Goal: Task Accomplishment & Management: Manage account settings

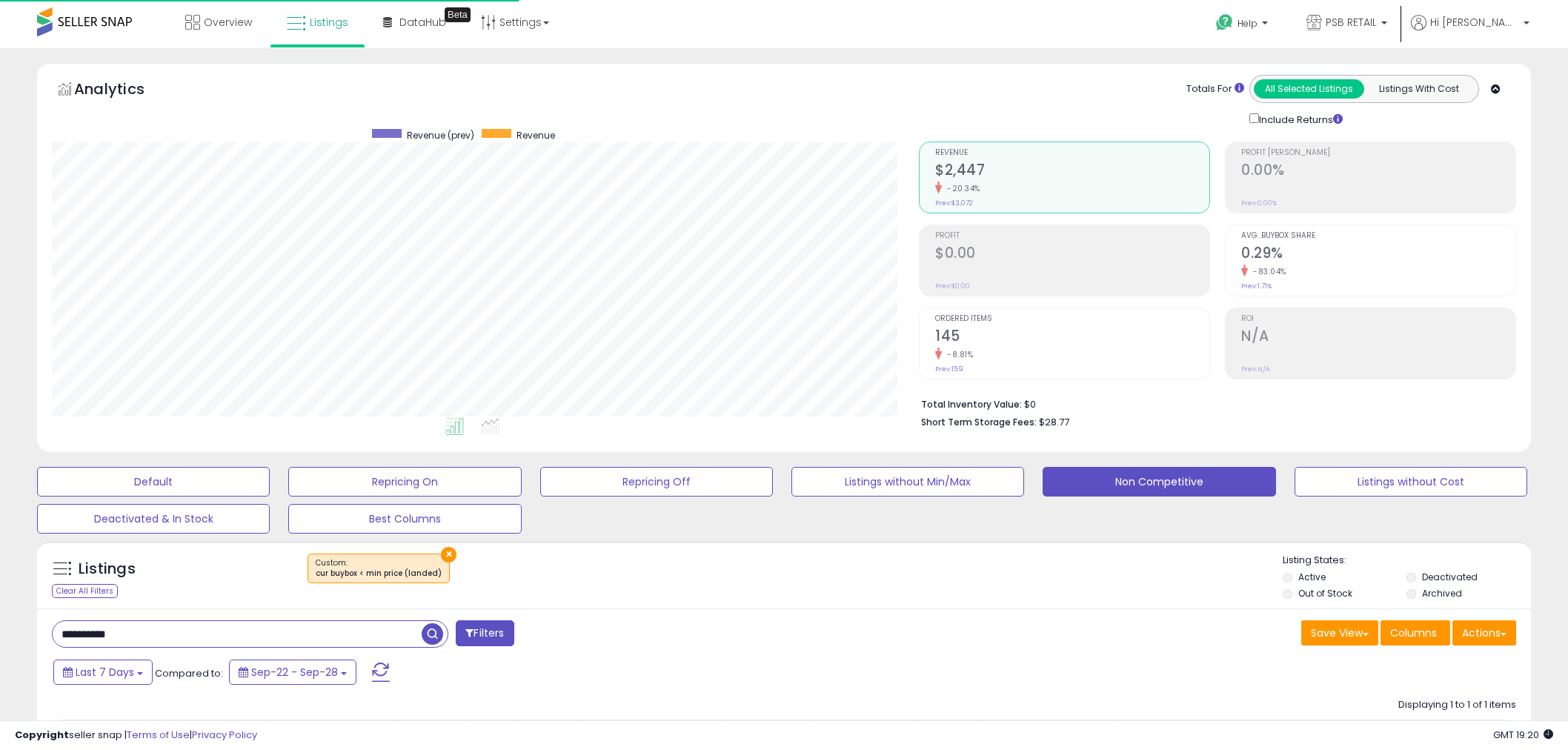
click at [243, 621] on input "**********" at bounding box center [236, 634] width 369 height 26
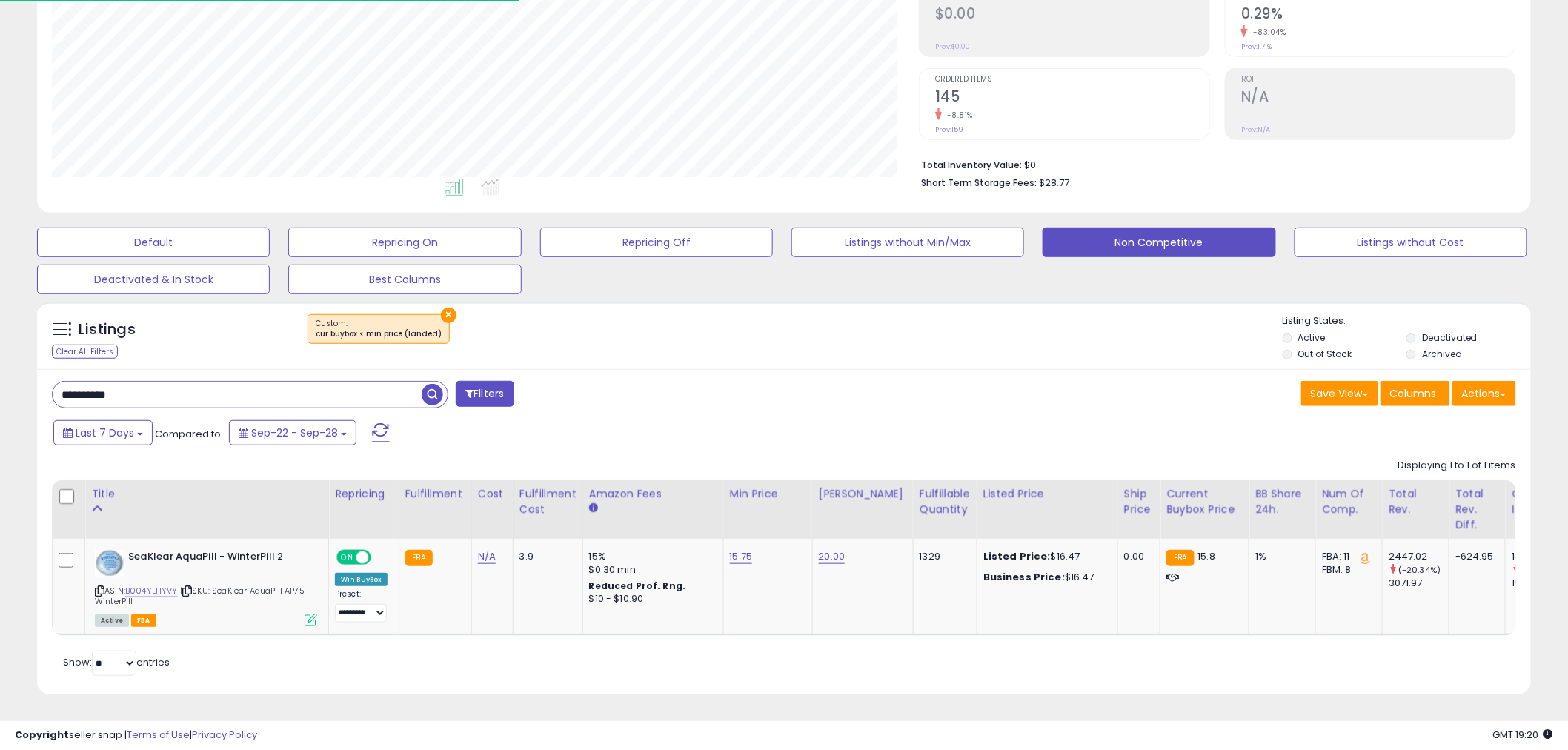
click at [243, 381] on input "**********" at bounding box center [236, 394] width 369 height 26
type input "*******"
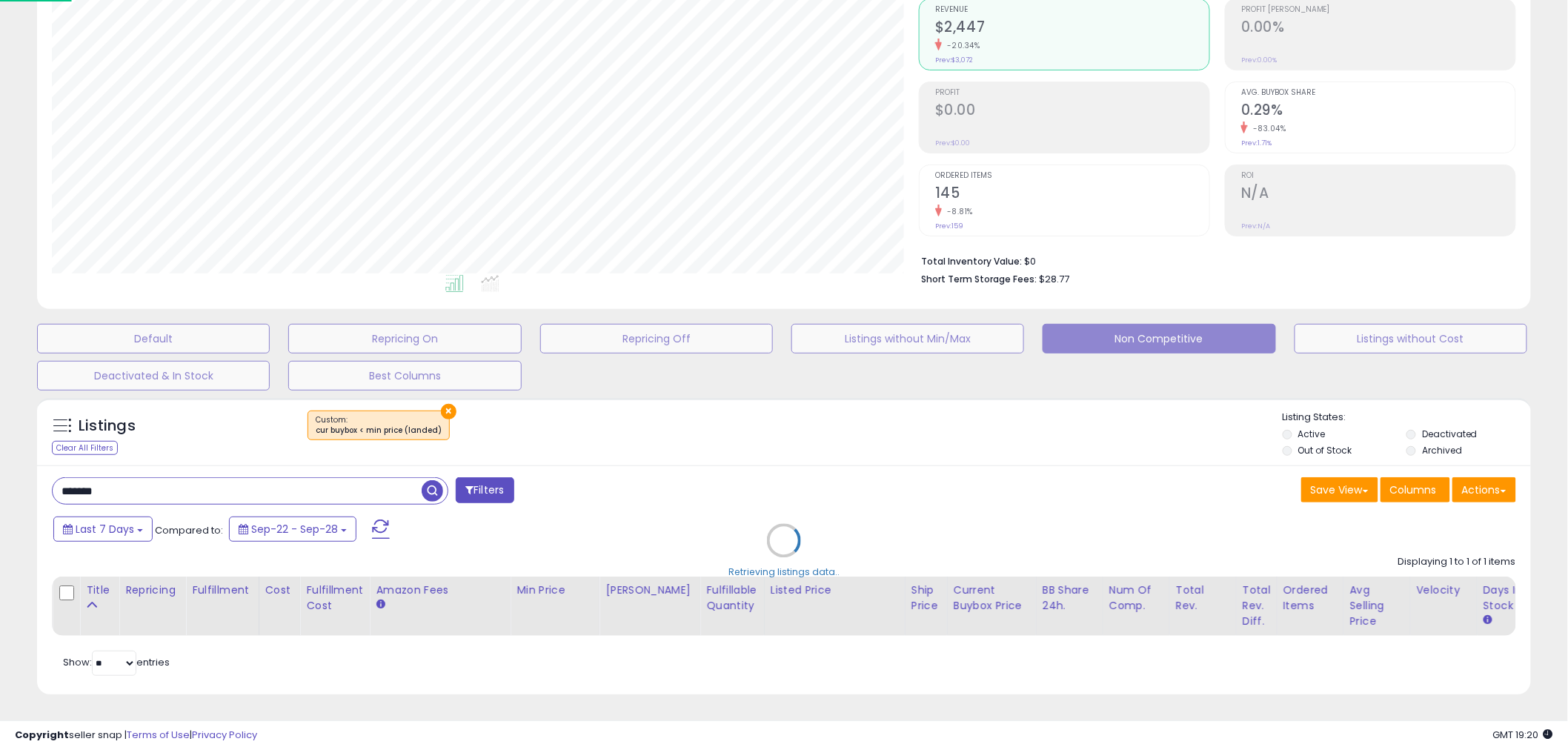
scroll to position [304, 876]
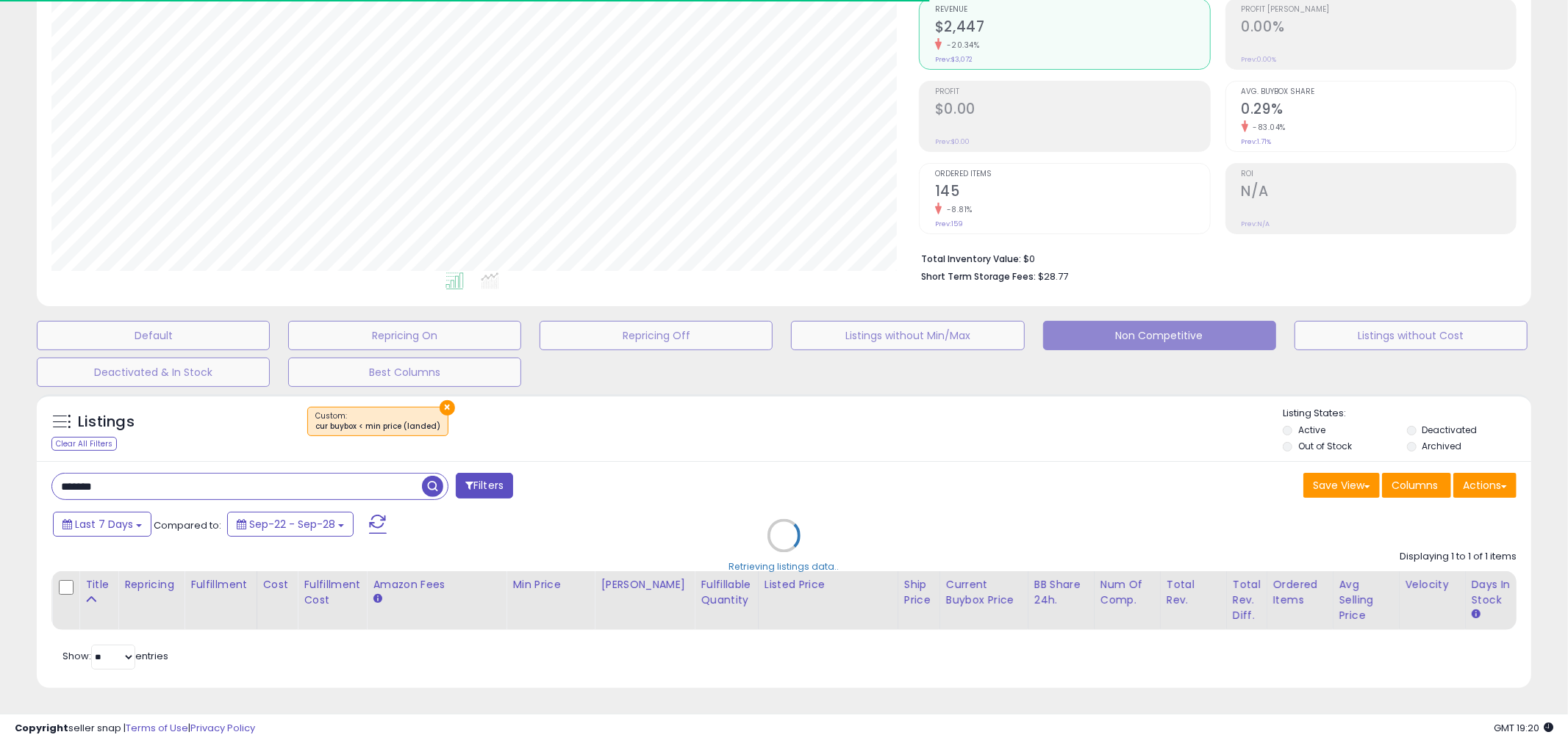
click at [441, 399] on div "Retrieving listings data.." at bounding box center [784, 546] width 1516 height 319
click at [438, 393] on div "Retrieving listings data.." at bounding box center [784, 546] width 1516 height 319
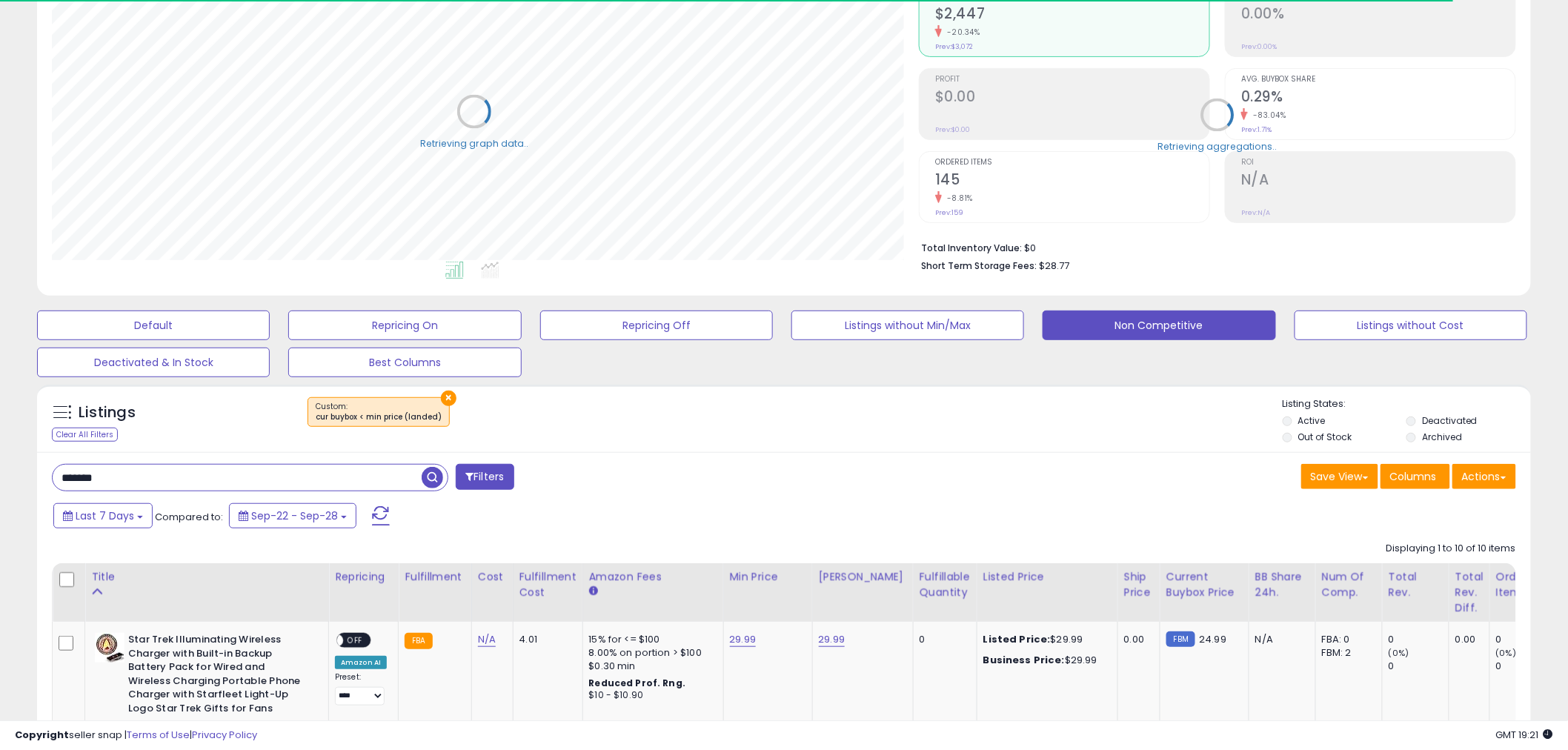
scroll to position [304, 867]
click at [447, 394] on button "×" at bounding box center [449, 398] width 16 height 16
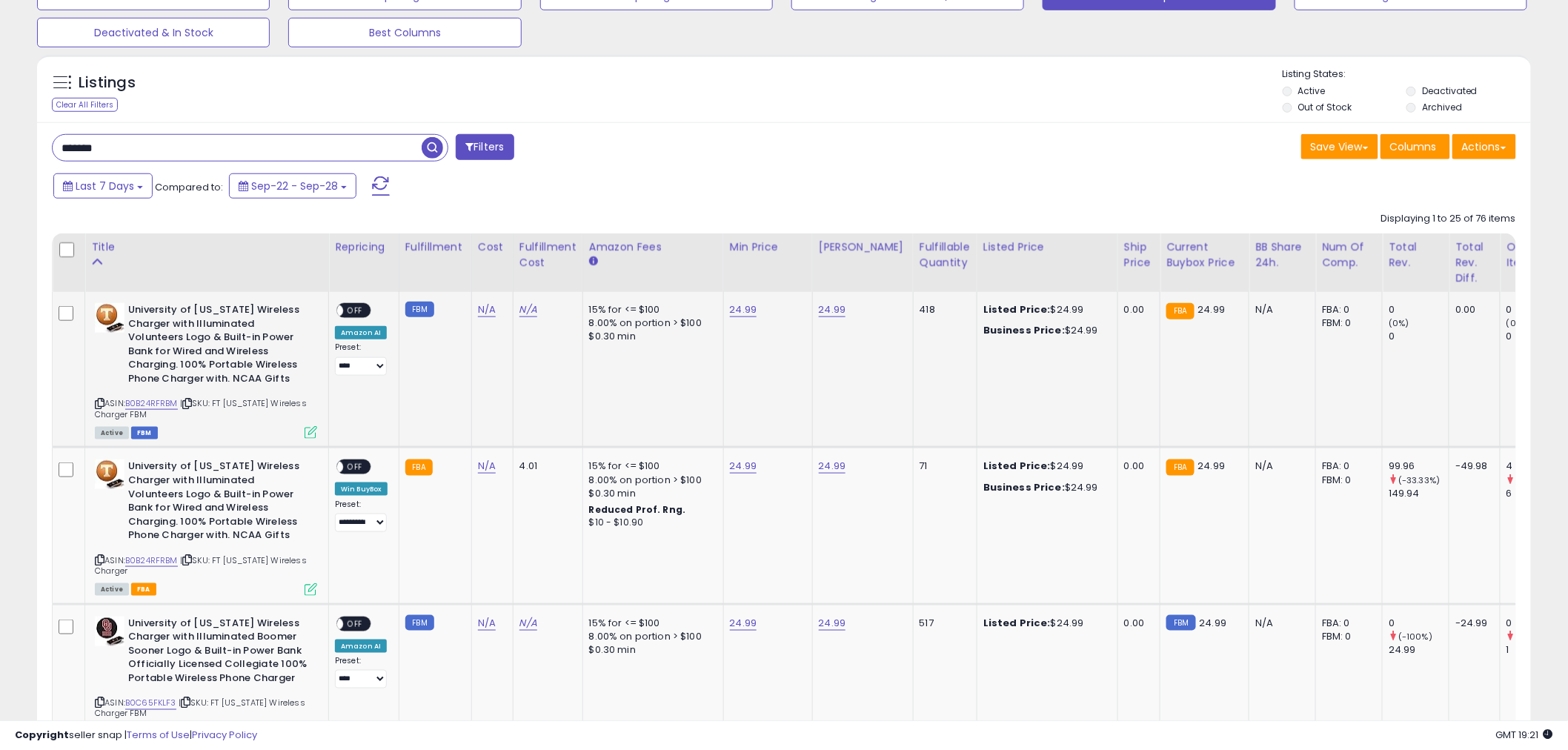
scroll to position [486, 0]
click at [913, 278] on th "Fulfillable Quantity" at bounding box center [945, 263] width 64 height 58
click at [921, 277] on th "Fulfillable Quantity" at bounding box center [945, 263] width 64 height 58
click at [920, 267] on div "Fulfillable Quantity" at bounding box center [946, 256] width 51 height 32
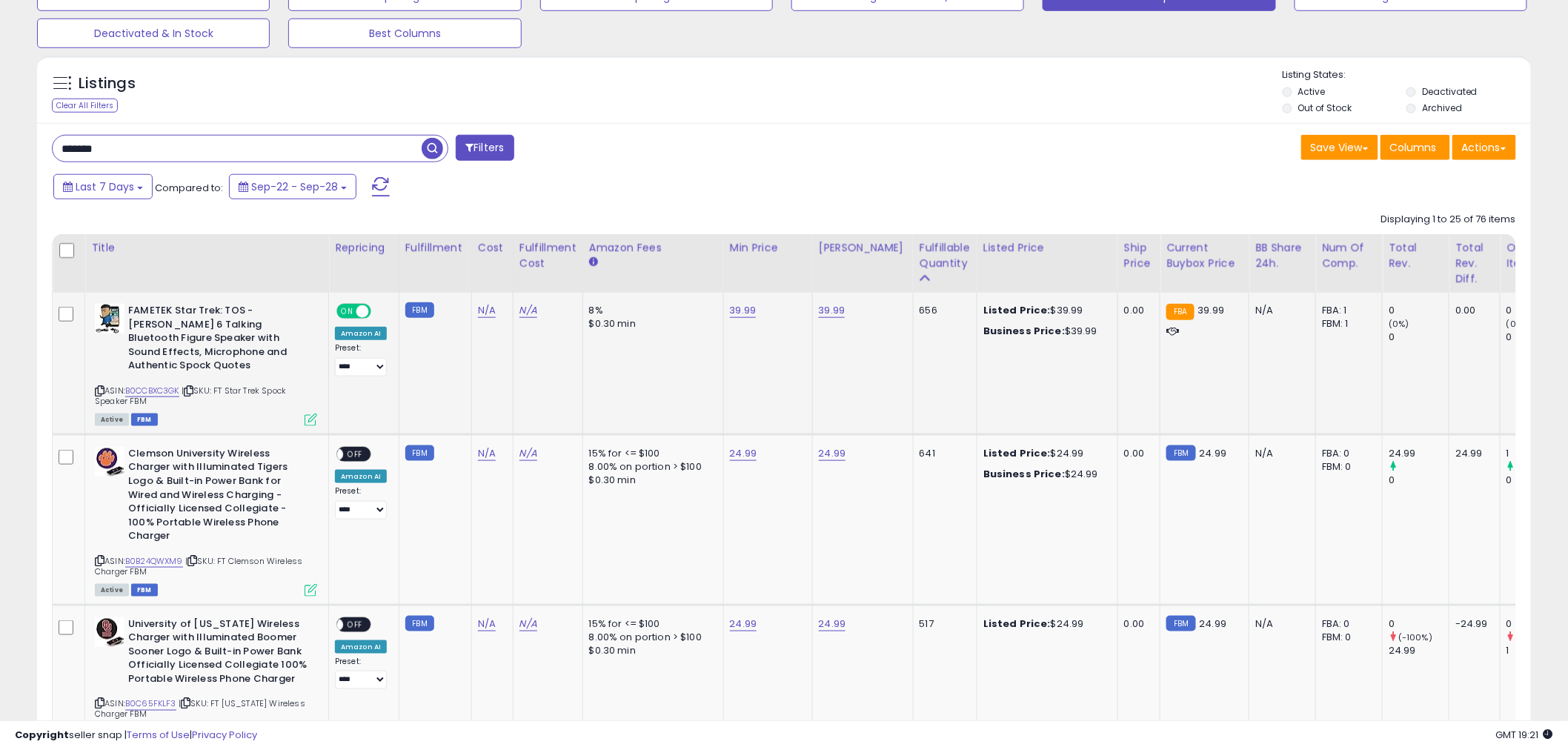
click at [330, 302] on td "**********" at bounding box center [363, 364] width 70 height 142
click at [349, 308] on span "ON" at bounding box center [347, 311] width 19 height 13
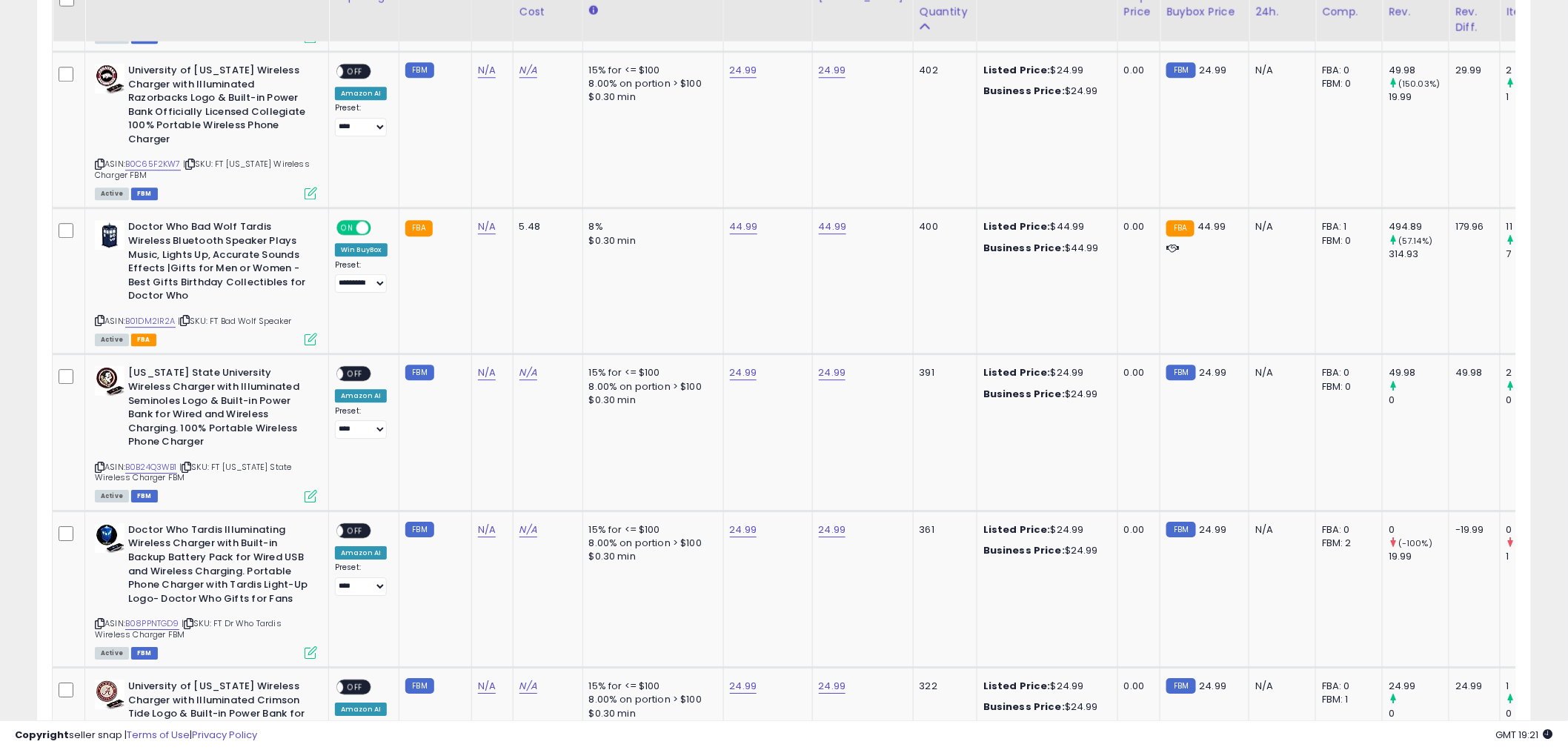
scroll to position [1639, 0]
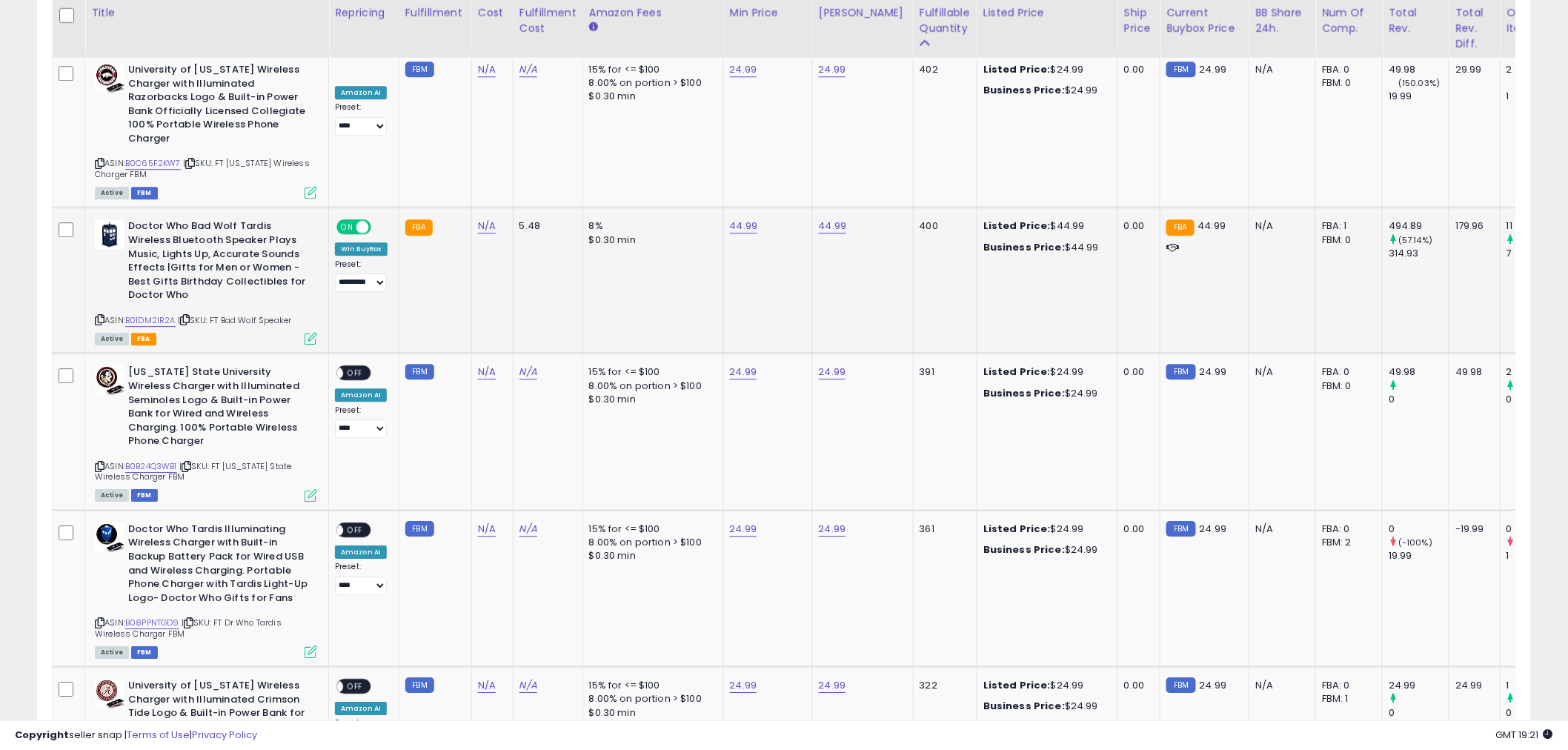
click at [360, 221] on span at bounding box center [362, 227] width 13 height 13
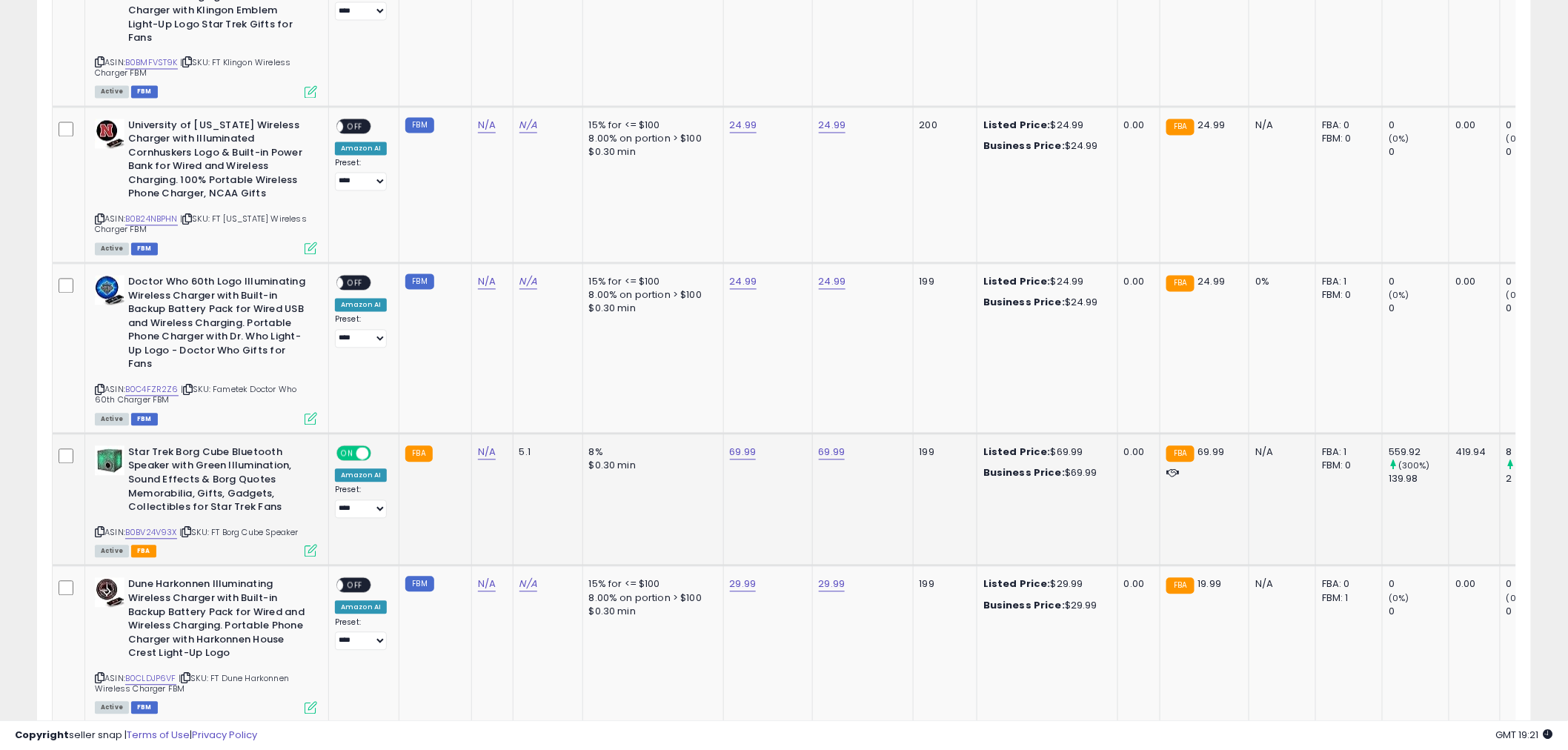
scroll to position [3534, 0]
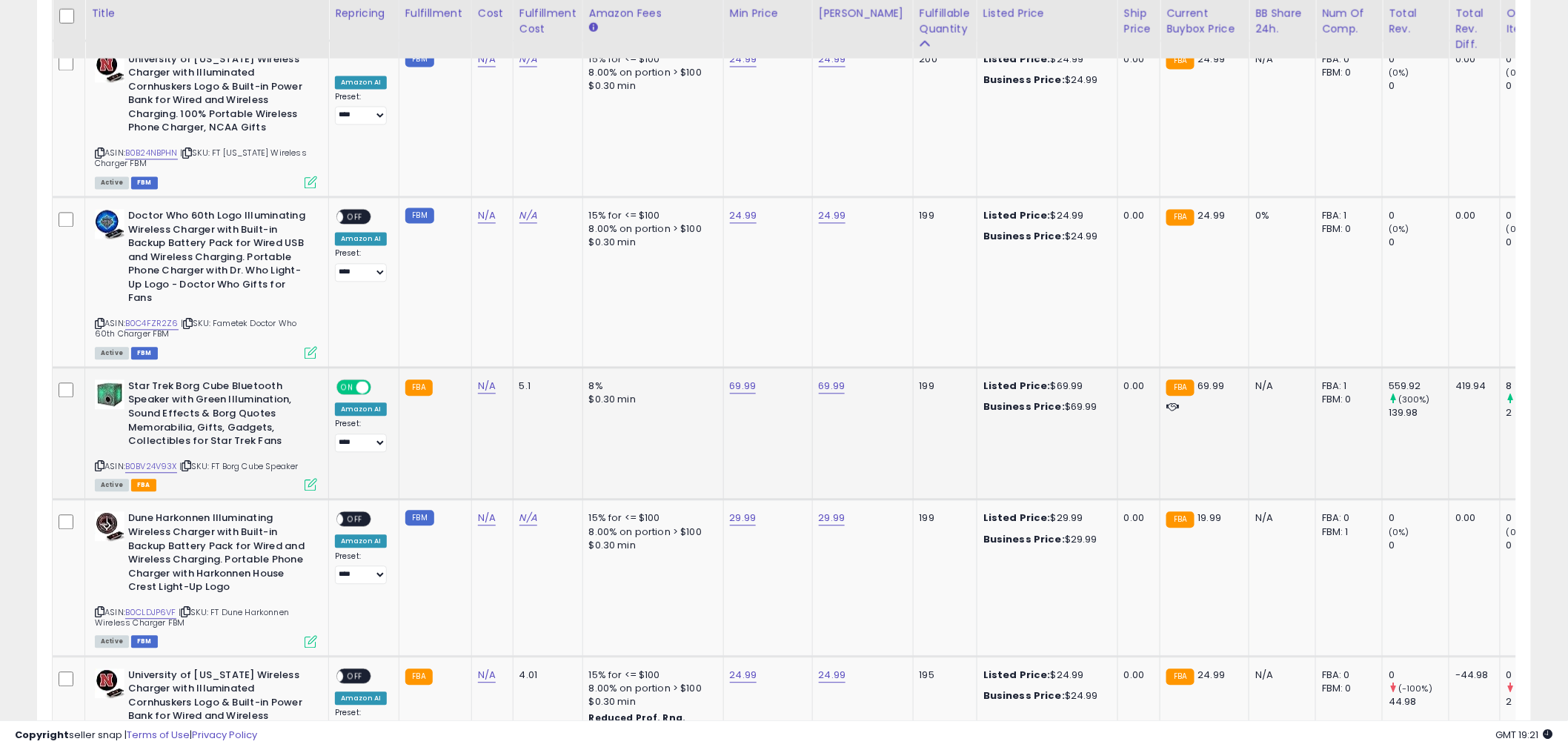
click at [356, 380] on span "ON" at bounding box center [347, 386] width 19 height 13
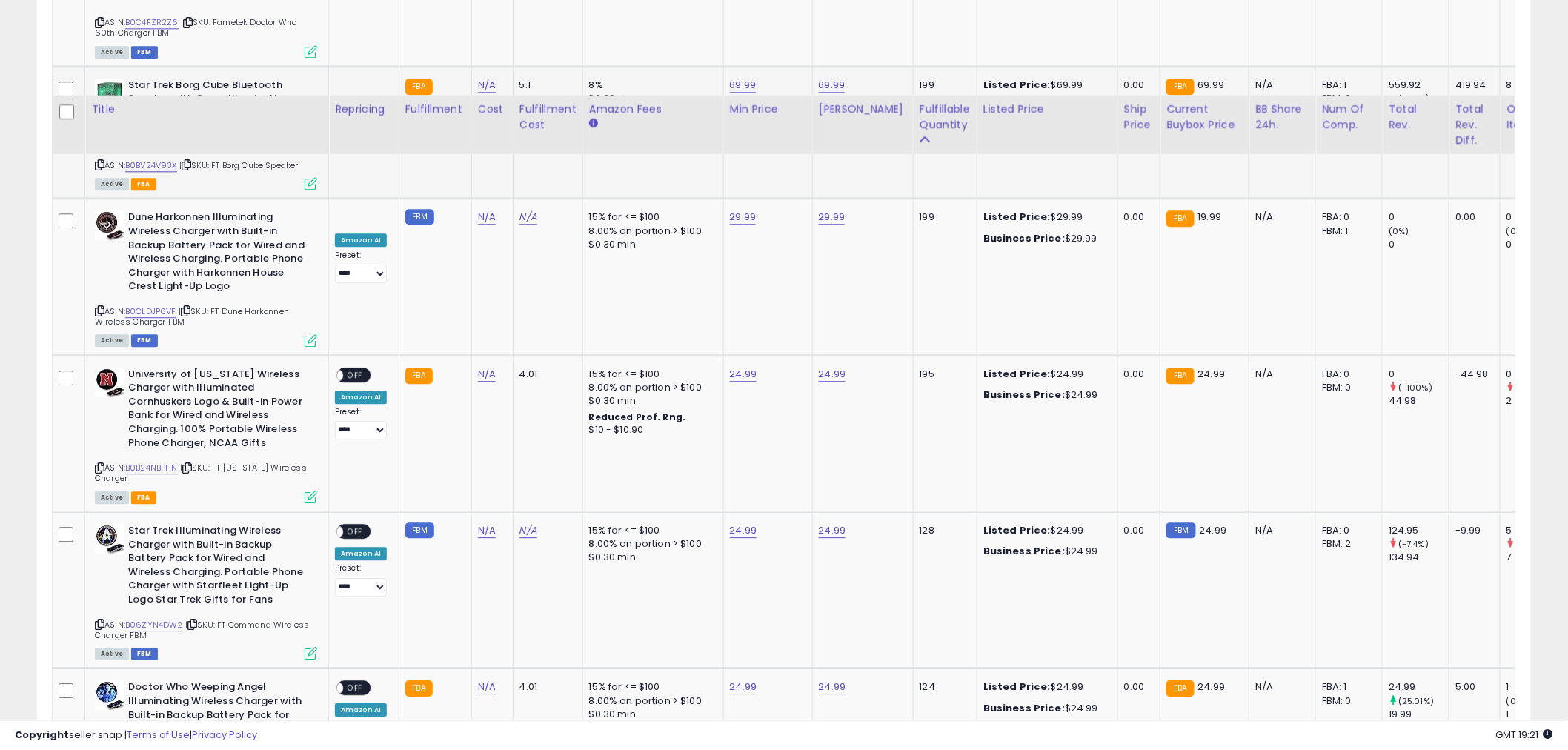
scroll to position [3945, 0]
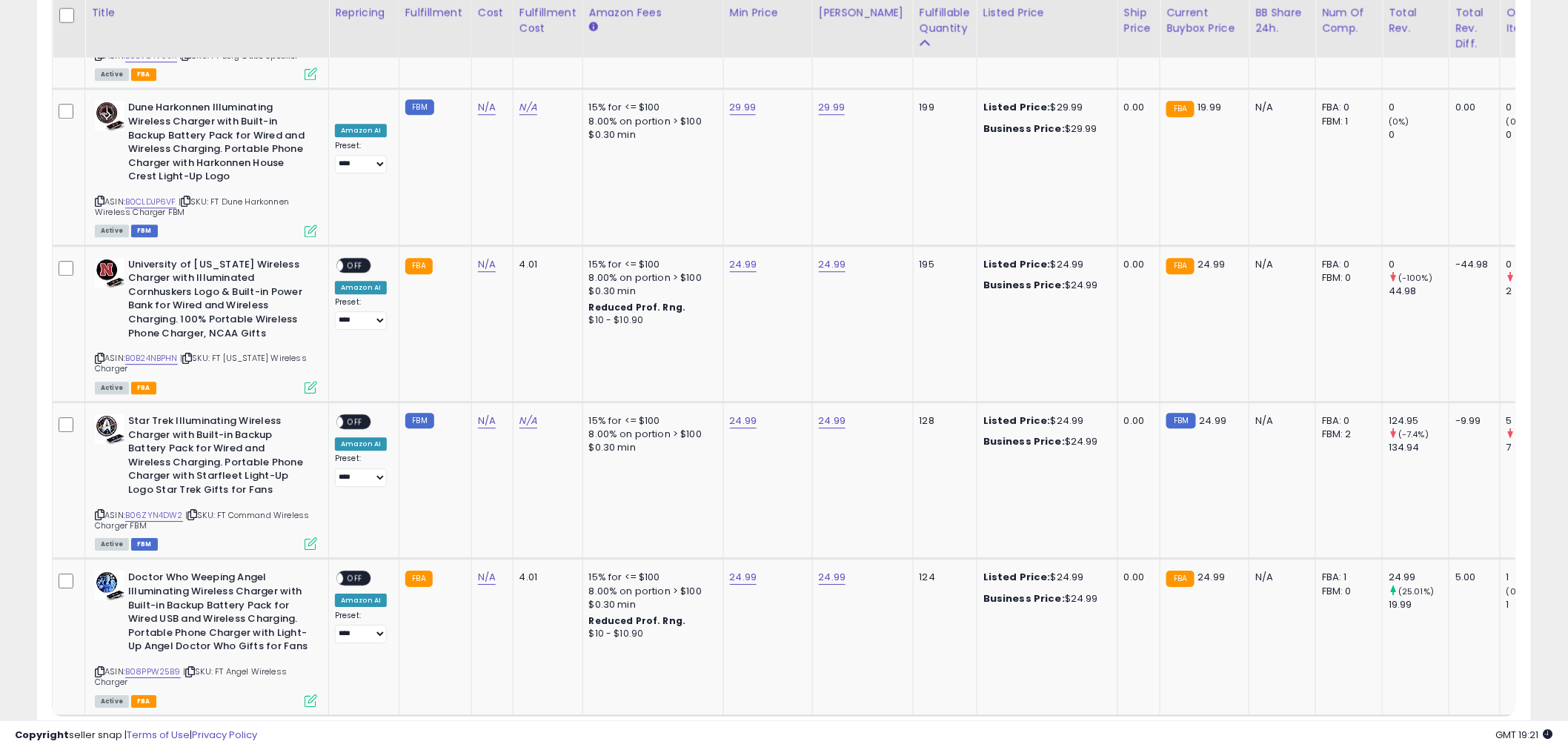
click at [1389, 732] on link "2" at bounding box center [1402, 745] width 26 height 26
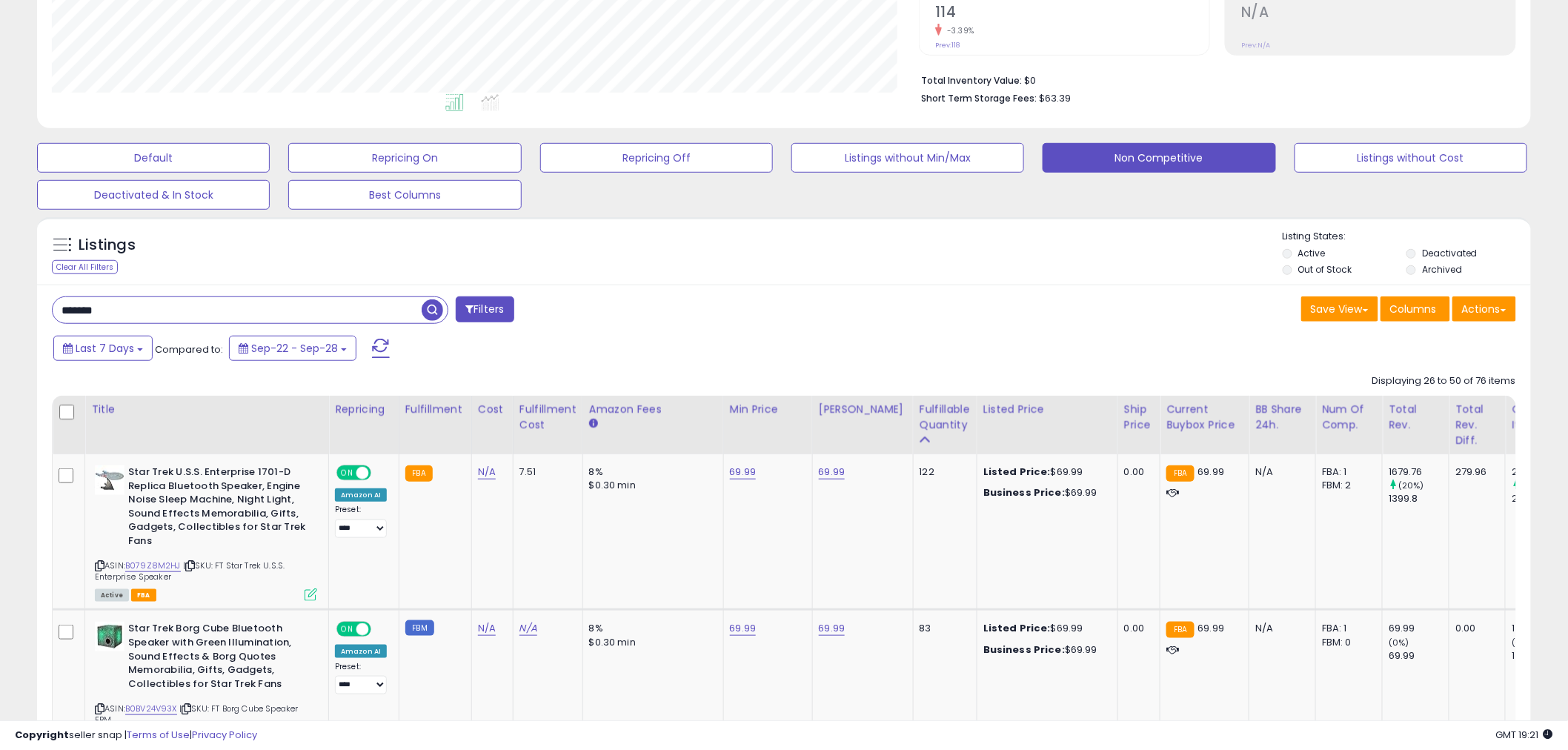
scroll to position [501, 0]
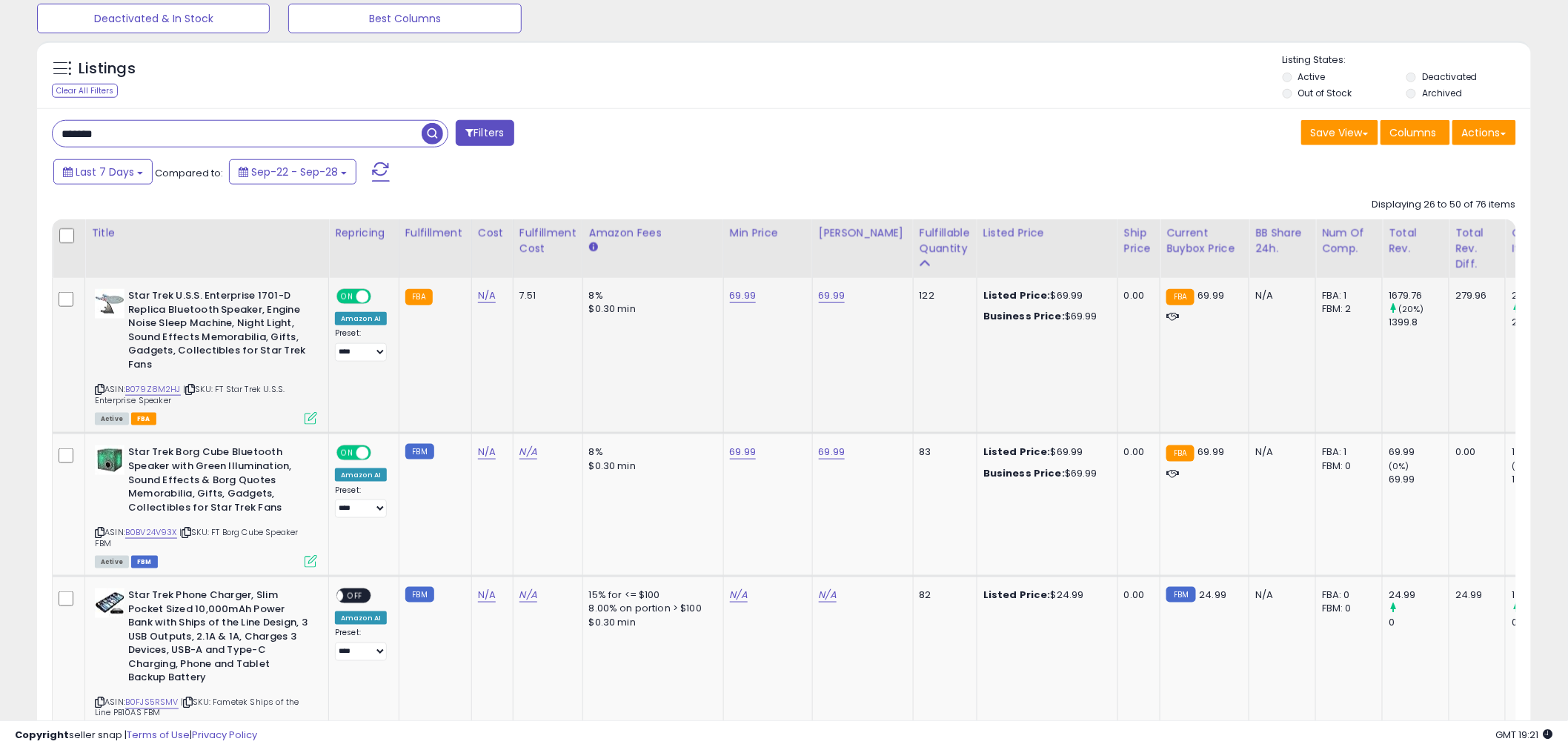
click at [346, 308] on div "**********" at bounding box center [360, 325] width 52 height 73
click at [349, 298] on span "ON" at bounding box center [347, 297] width 19 height 13
click at [358, 456] on span at bounding box center [362, 453] width 13 height 13
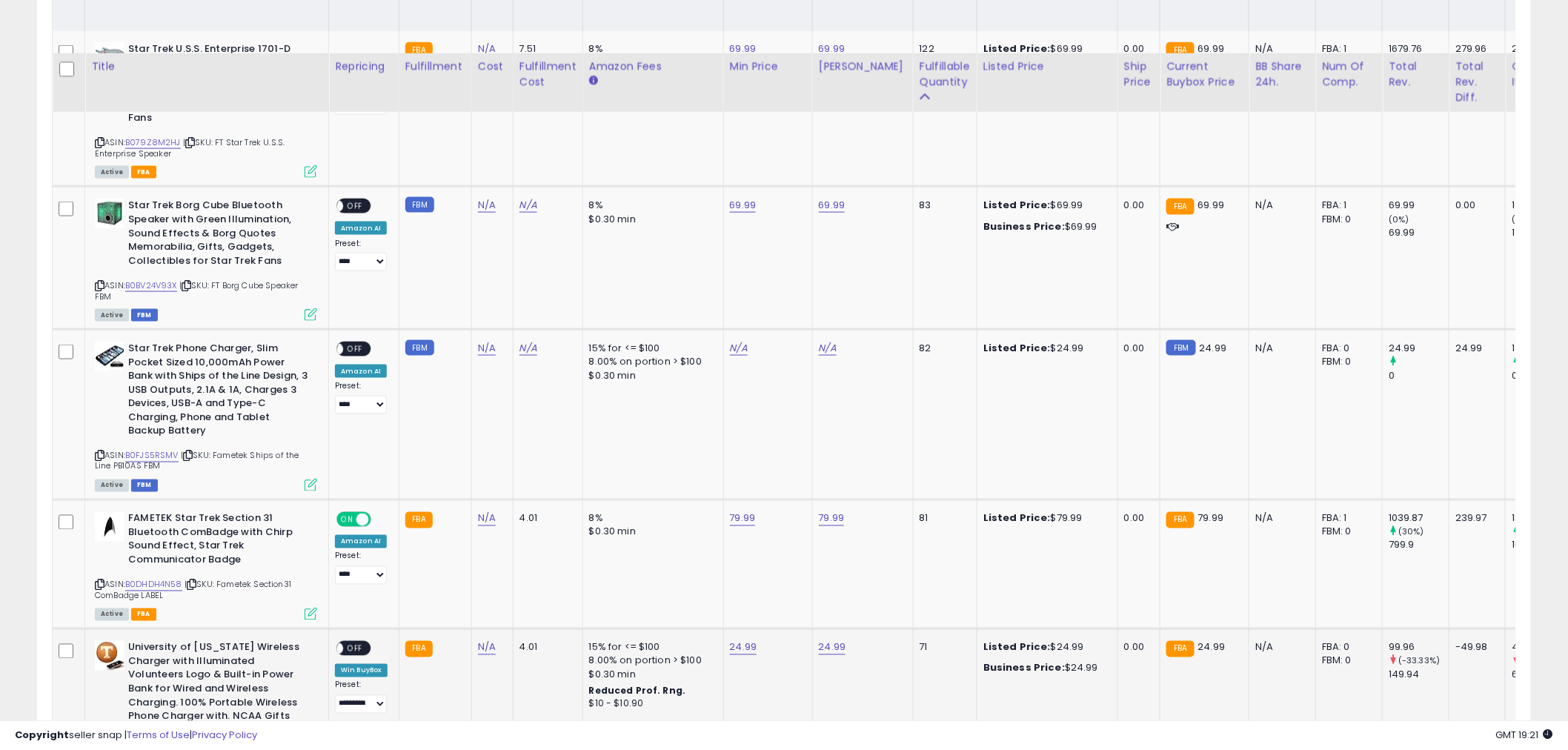
scroll to position [995, 0]
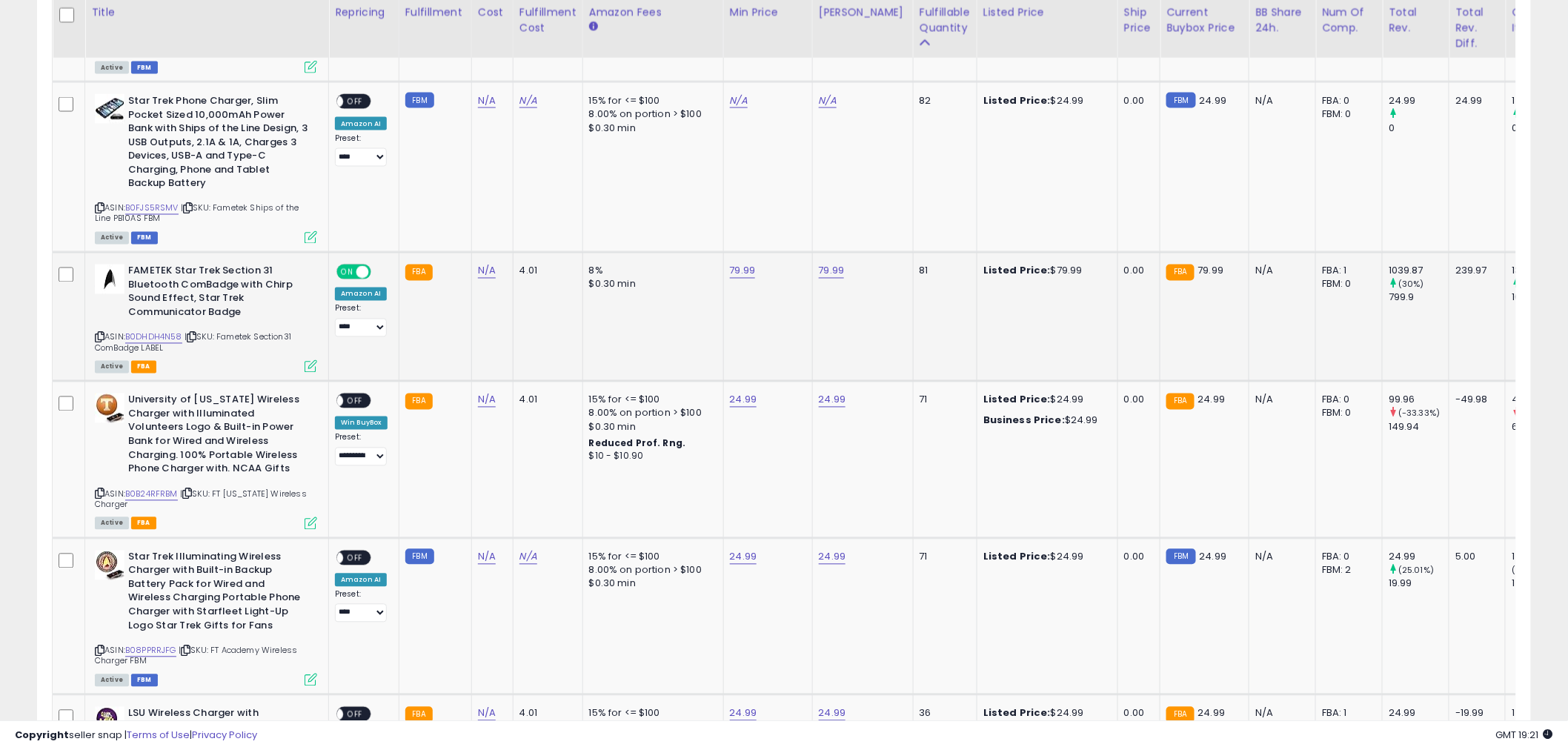
click at [343, 265] on div "ON OFF" at bounding box center [354, 273] width 34 height 16
click at [359, 272] on span at bounding box center [362, 272] width 13 height 13
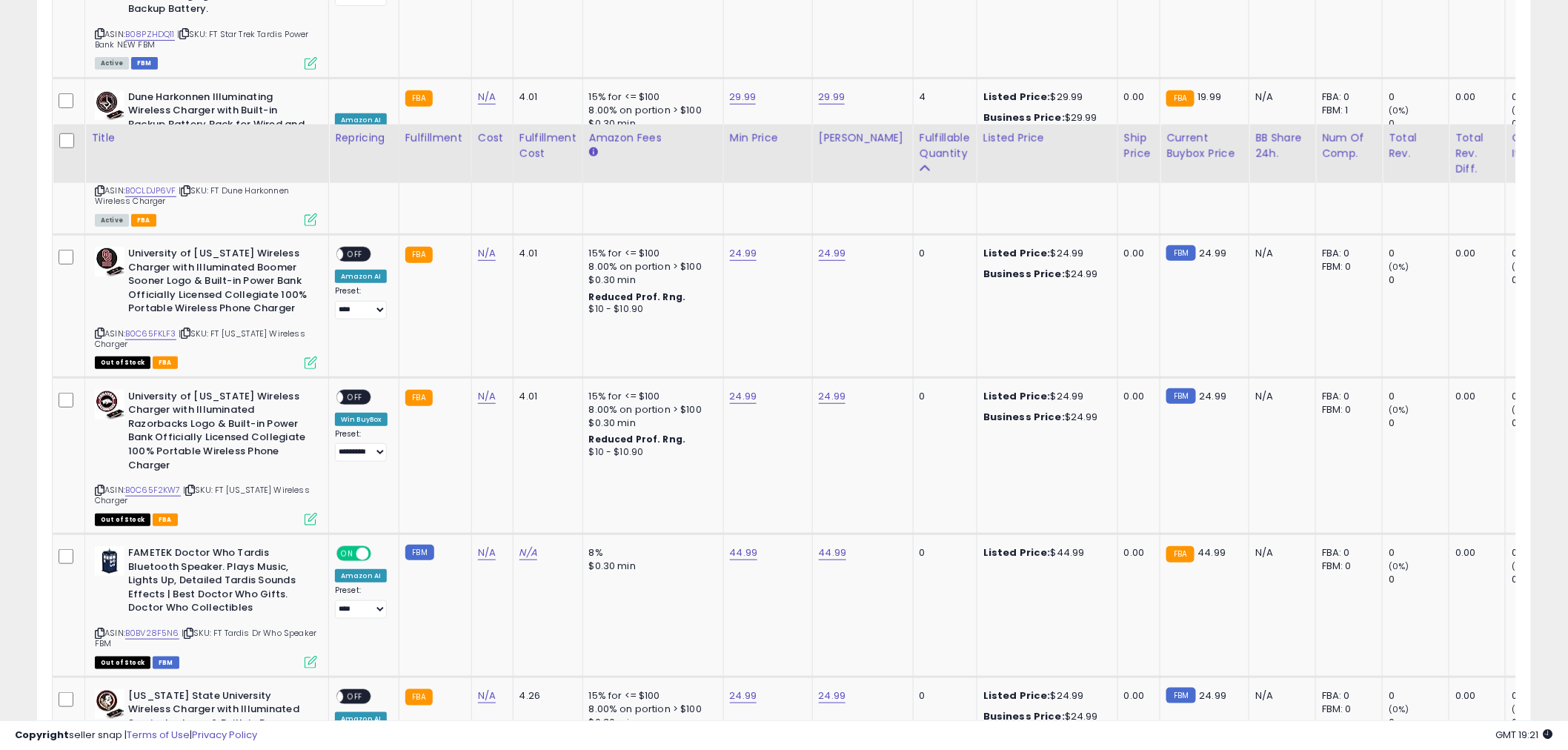
scroll to position [2725, 0]
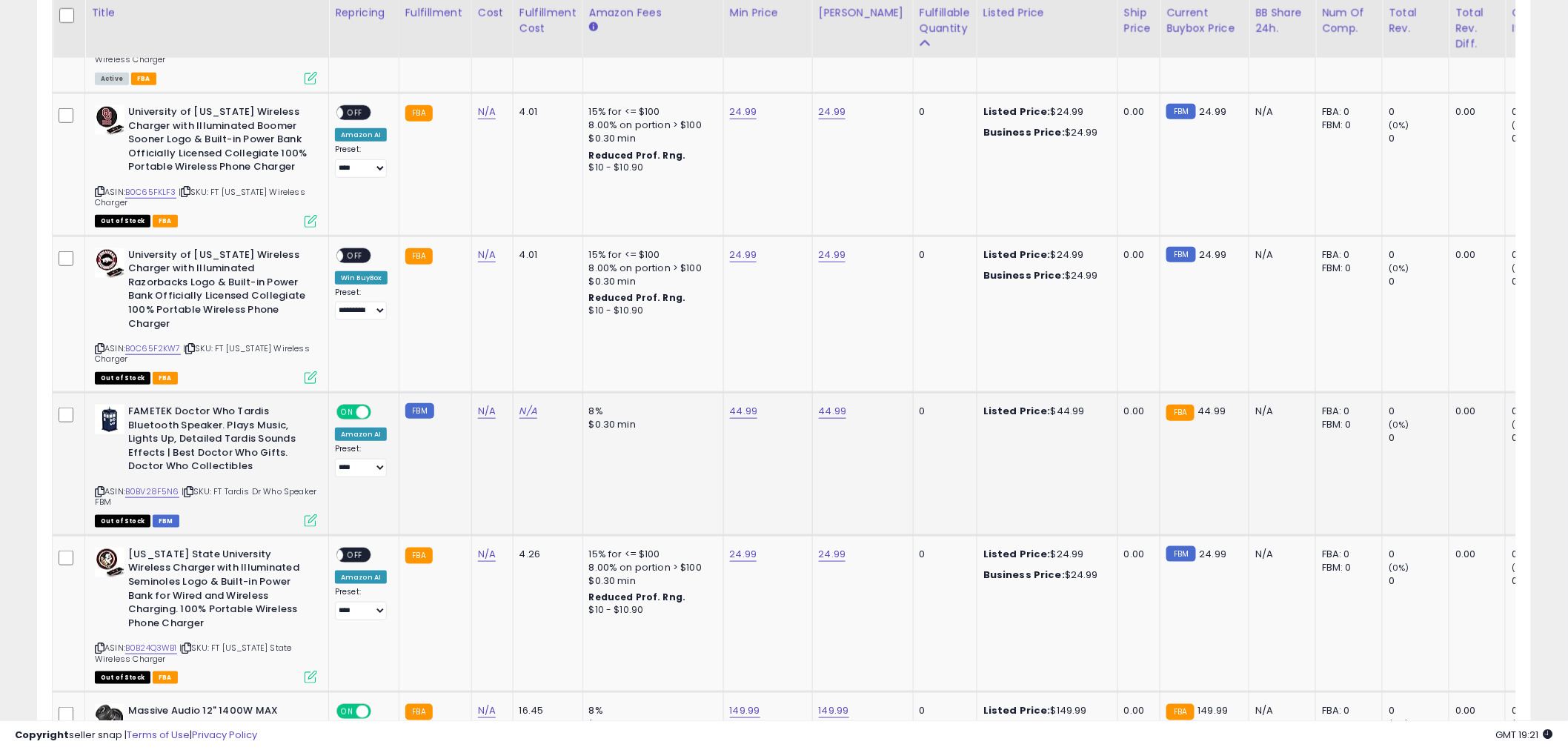
click at [344, 406] on span "ON" at bounding box center [347, 412] width 19 height 13
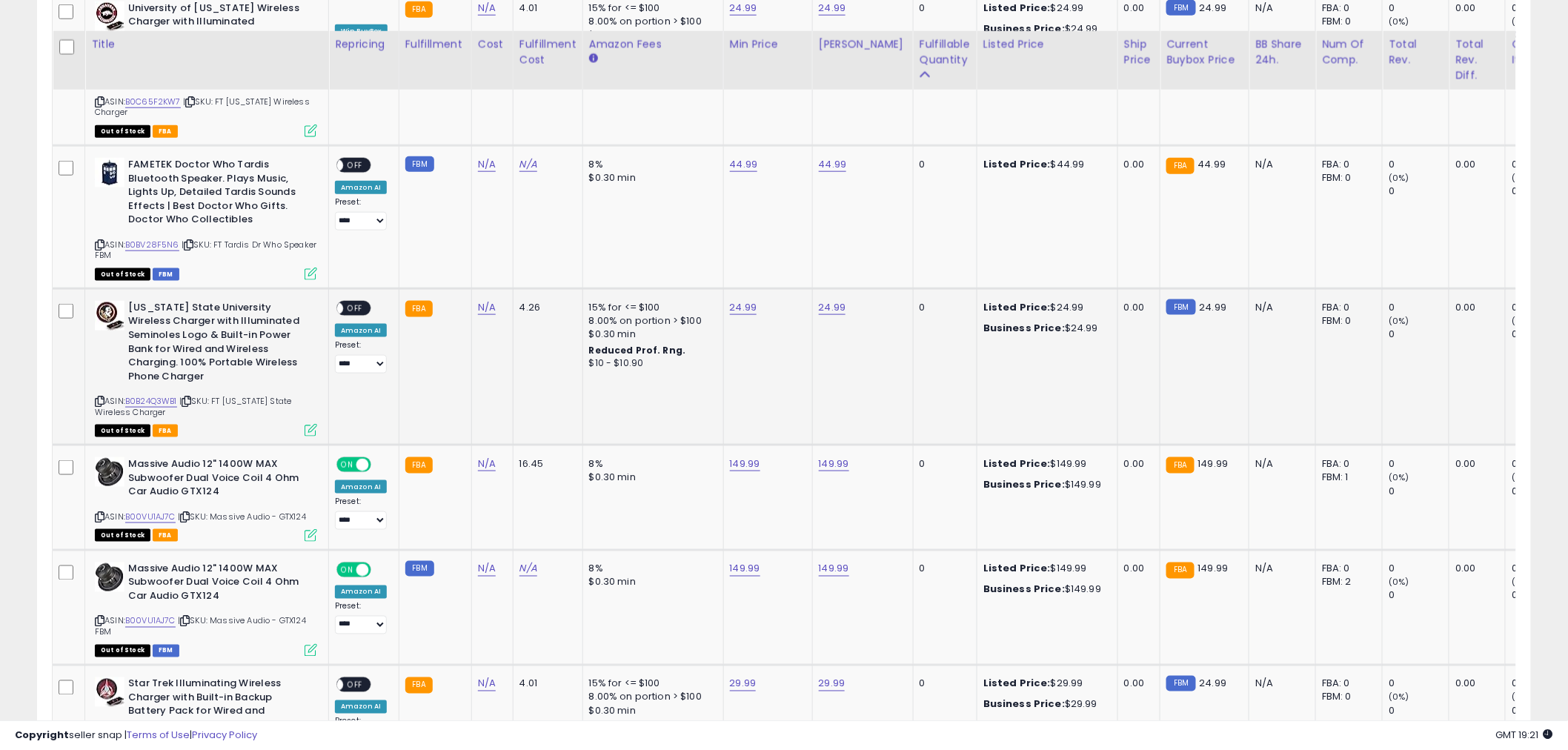
scroll to position [3055, 0]
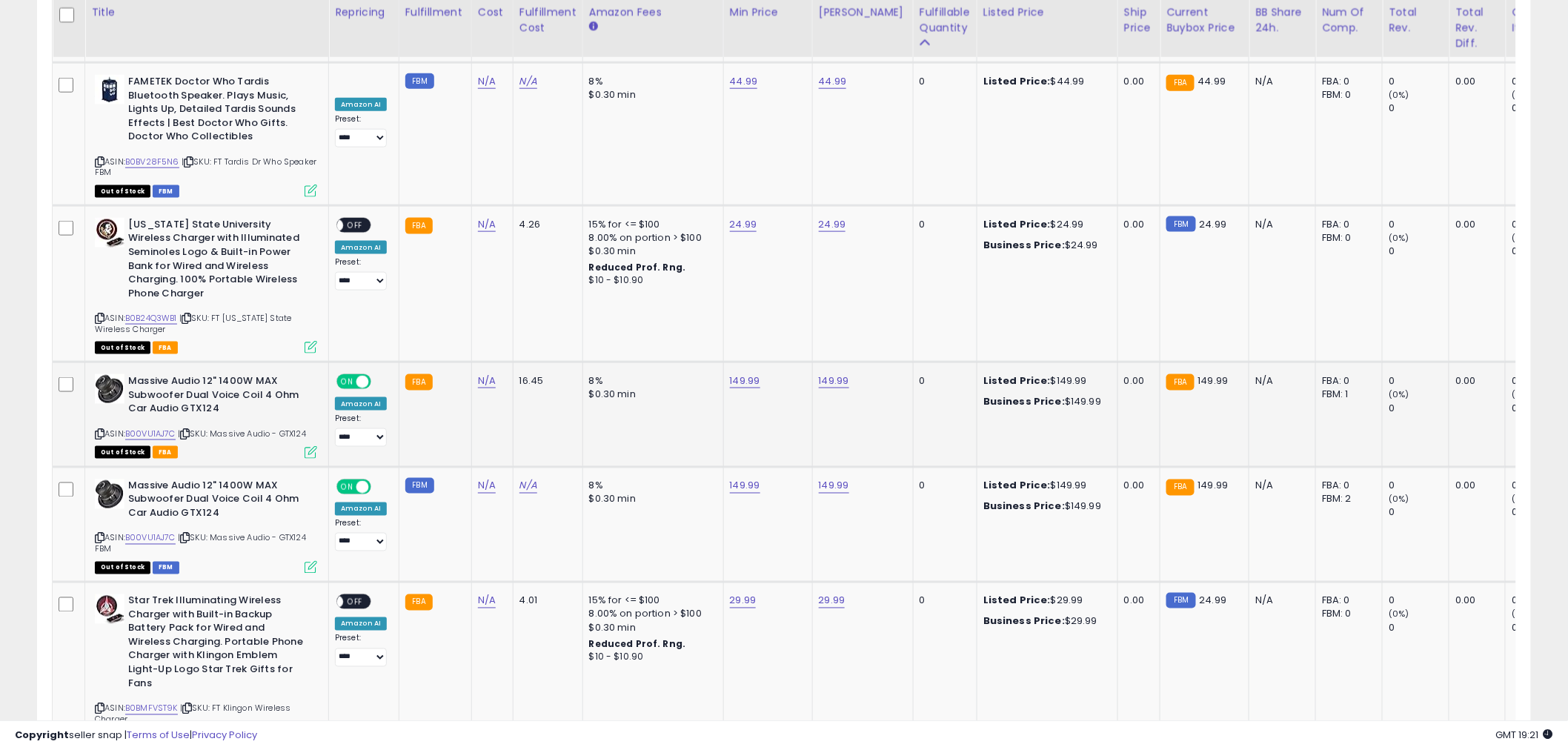
click at [363, 397] on div "Amazon AI" at bounding box center [360, 404] width 52 height 14
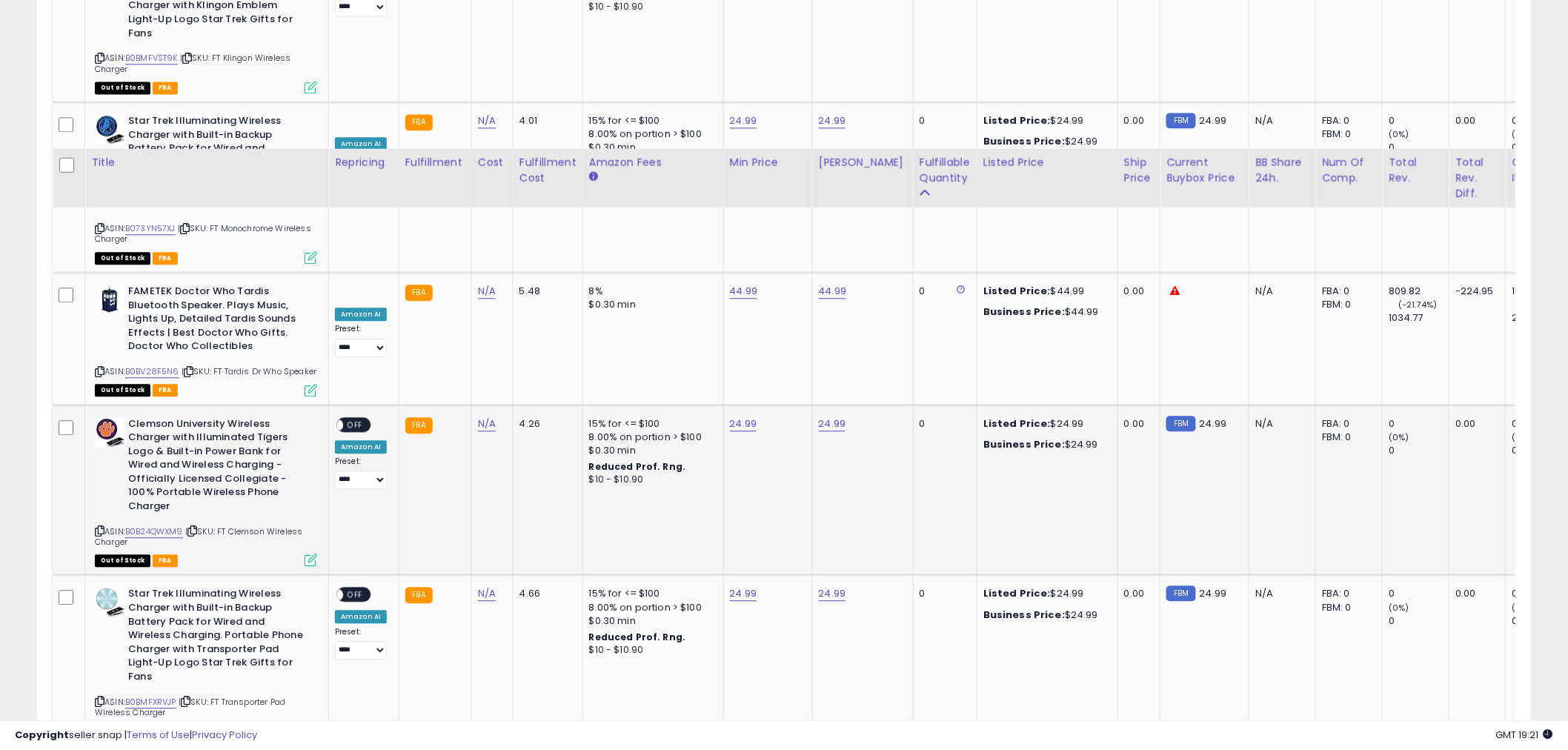
scroll to position [3549, 0]
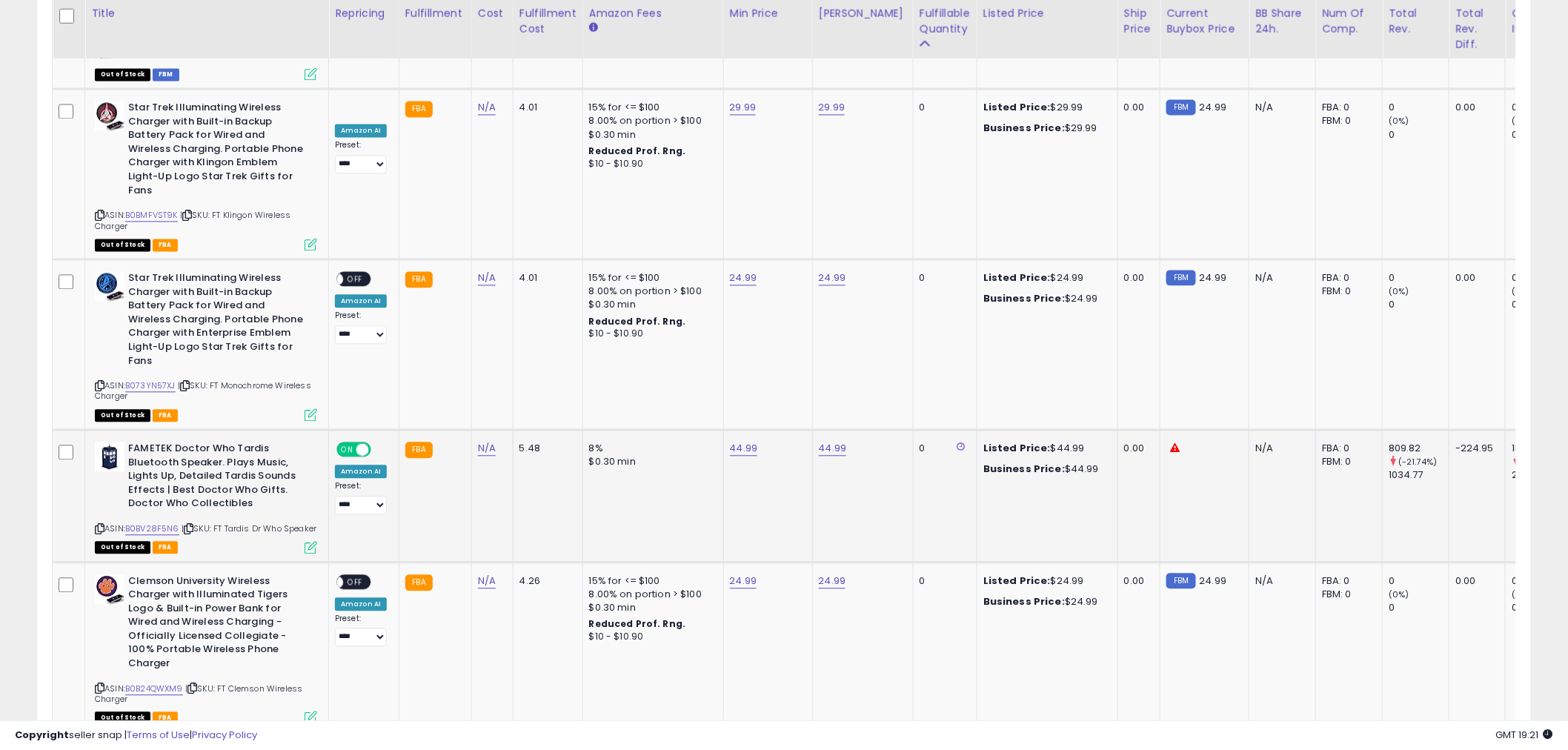
click at [360, 443] on span at bounding box center [362, 449] width 13 height 13
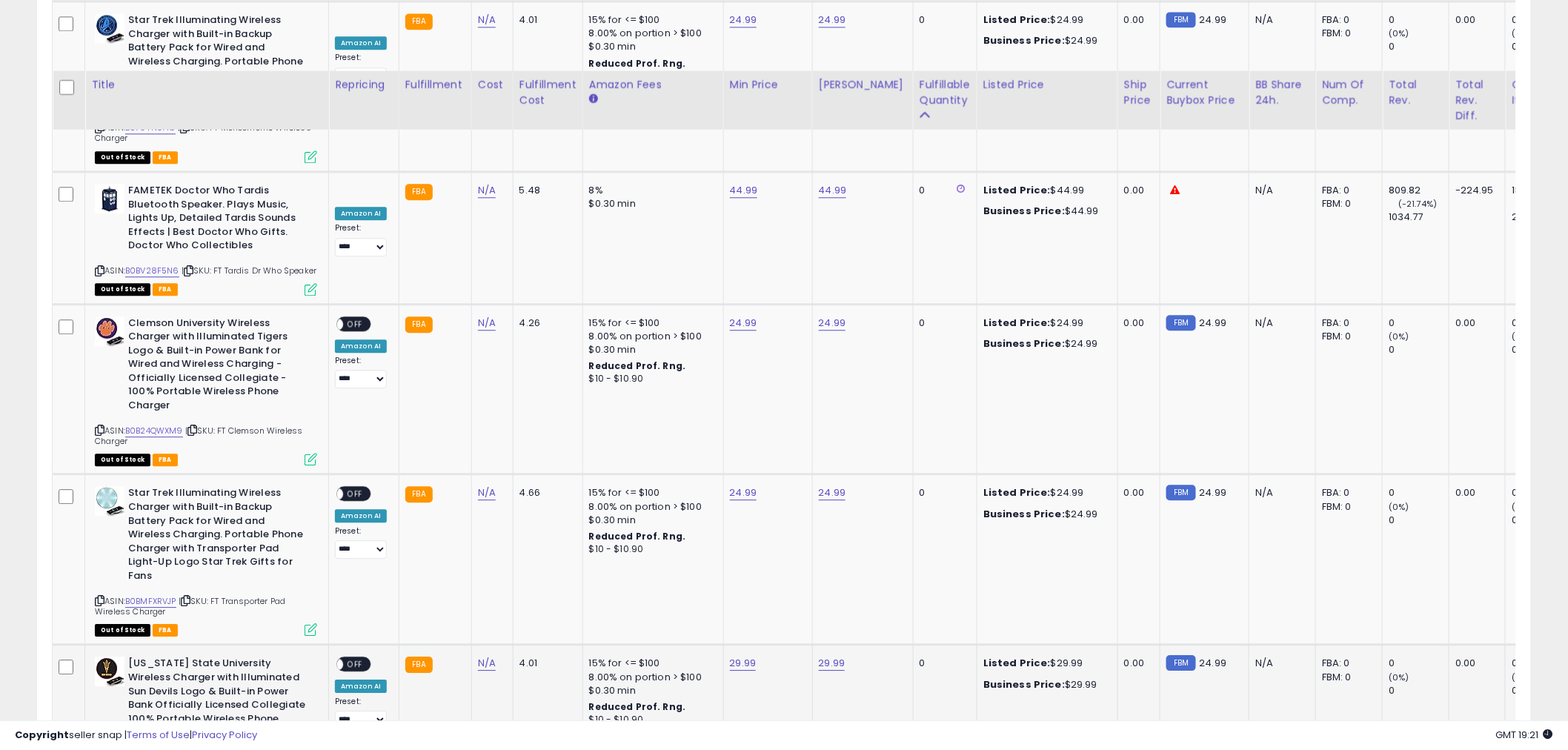
scroll to position [3879, 0]
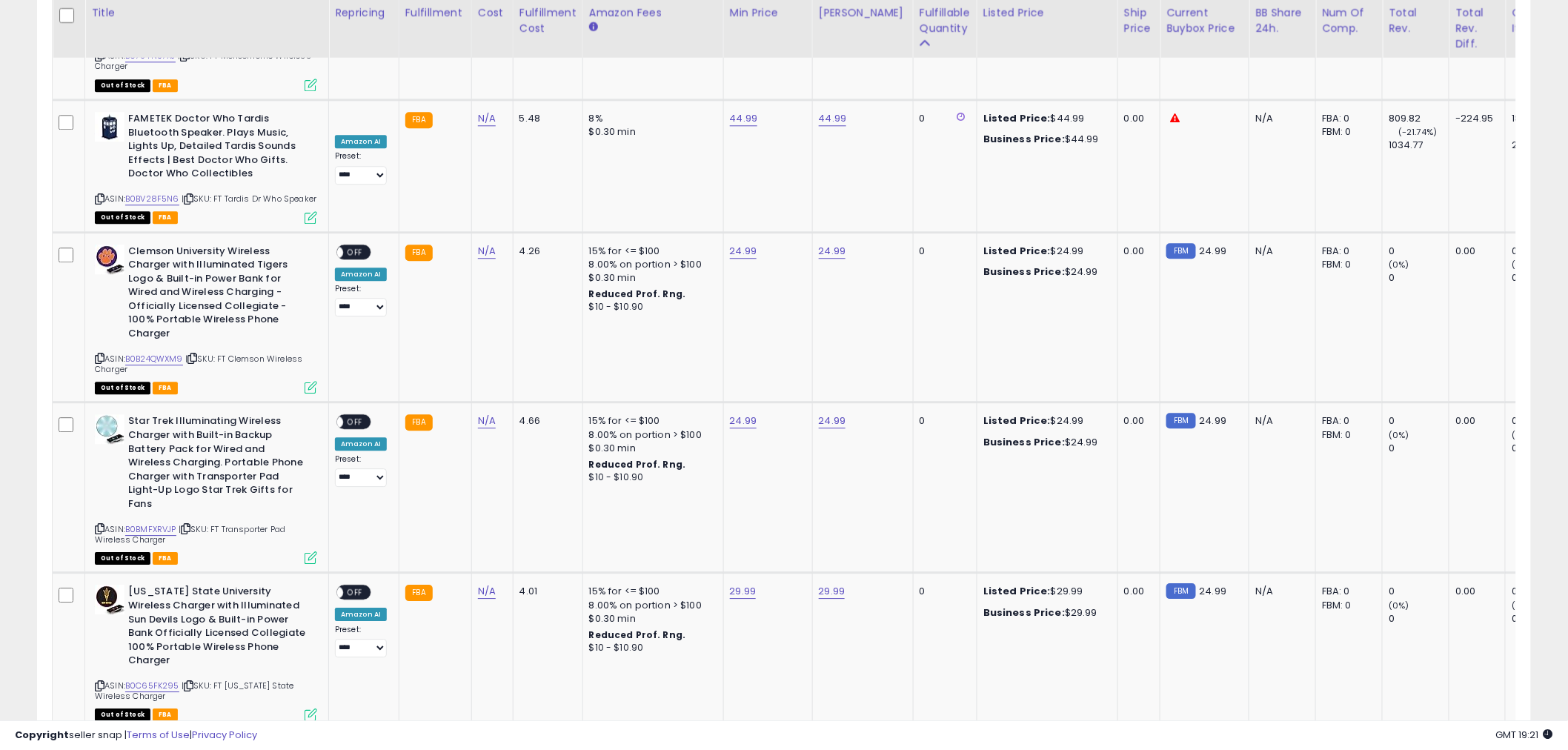
click at [1366, 746] on link "1" at bounding box center [1377, 759] width 23 height 26
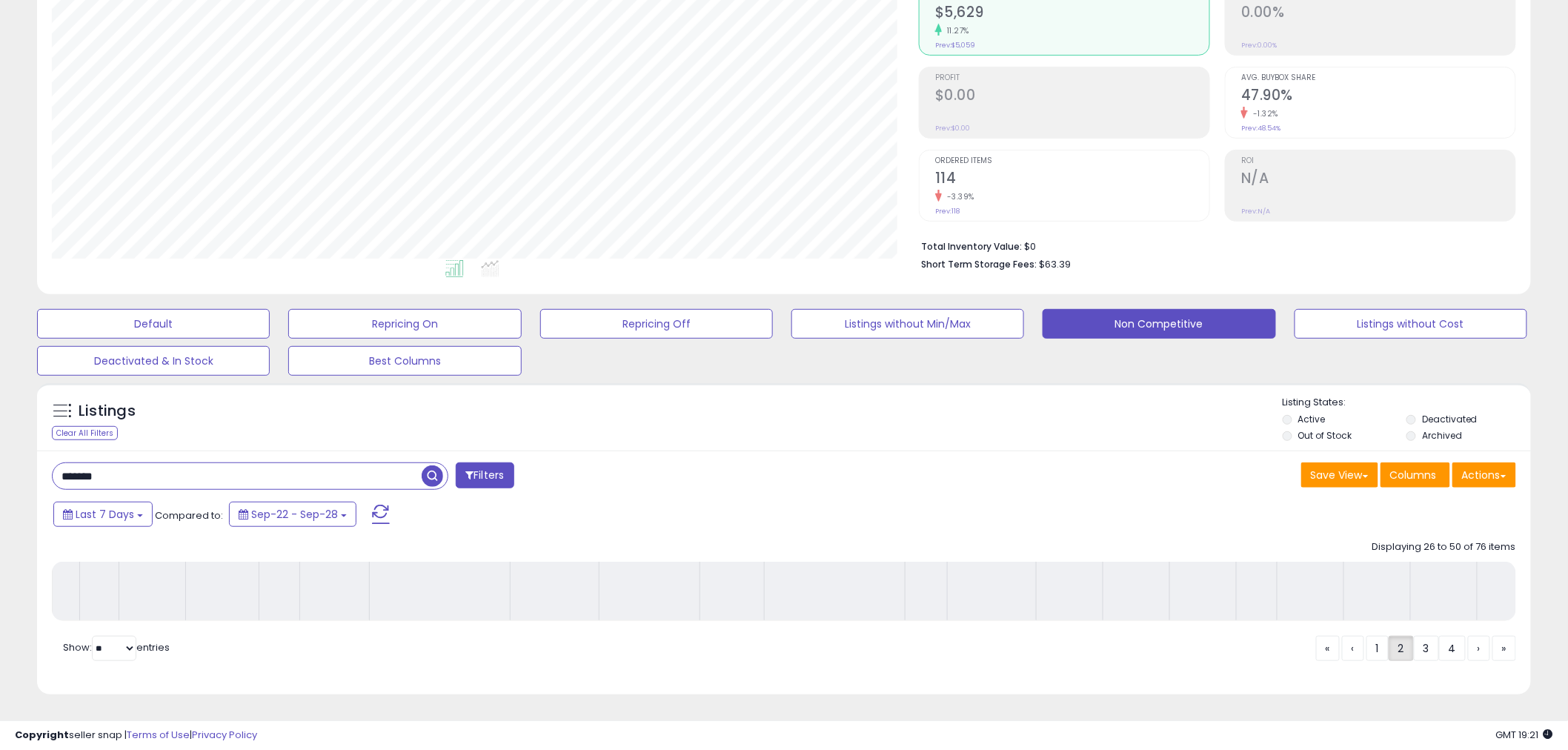
scroll to position [171, 0]
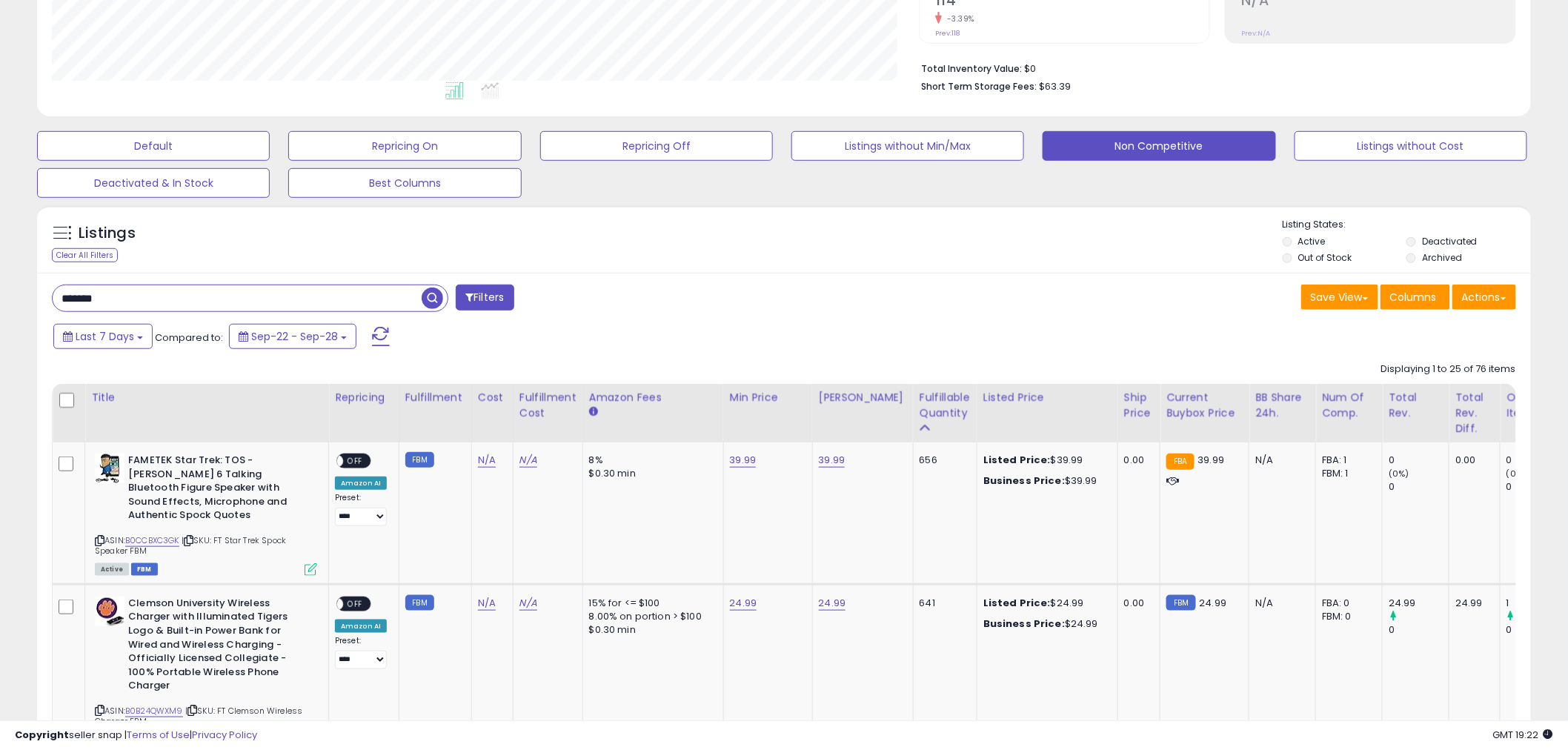
click at [686, 351] on div "Last 7 Days Compared to: Sep-22 - Sep-28" at bounding box center [598, 339] width 1098 height 34
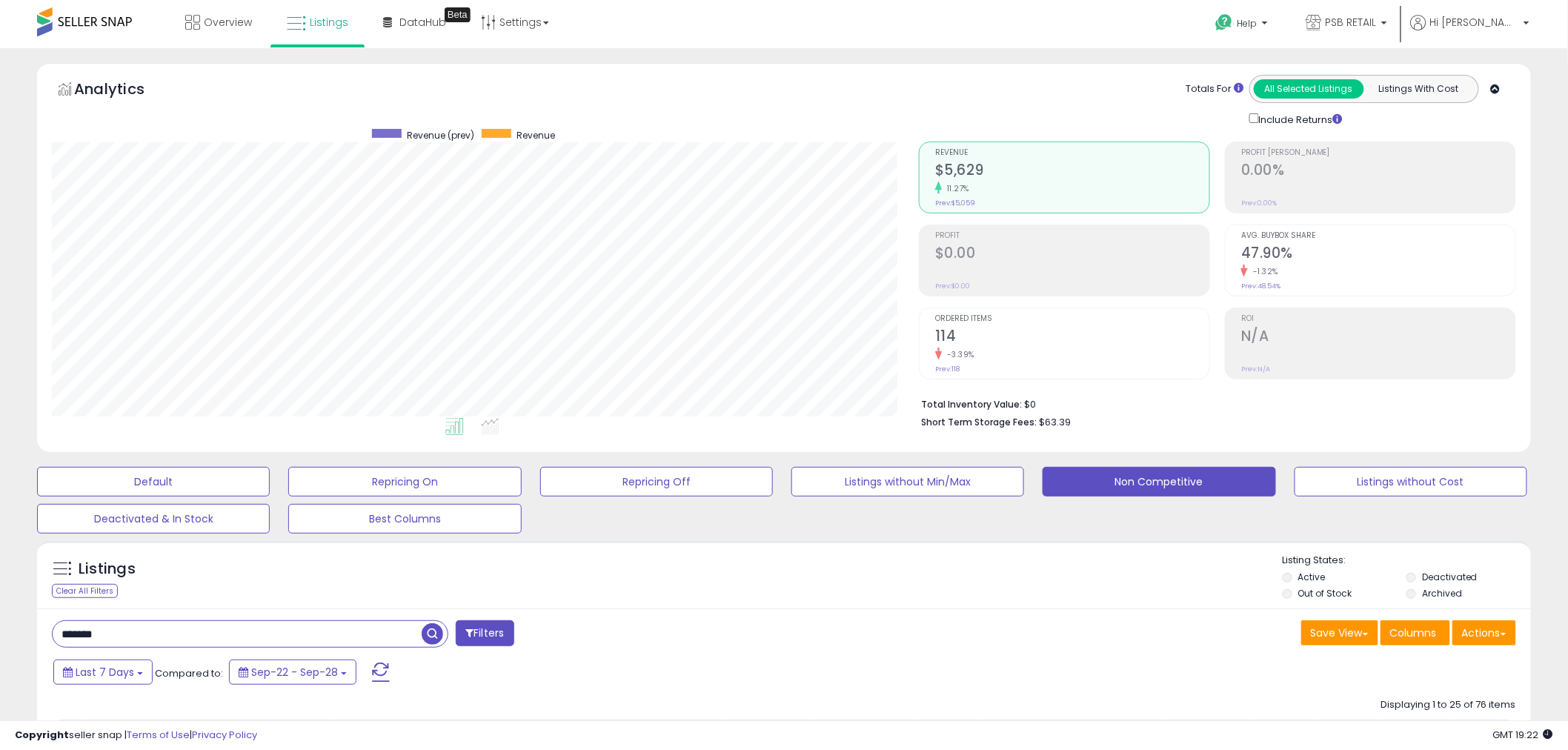
scroll to position [165, 0]
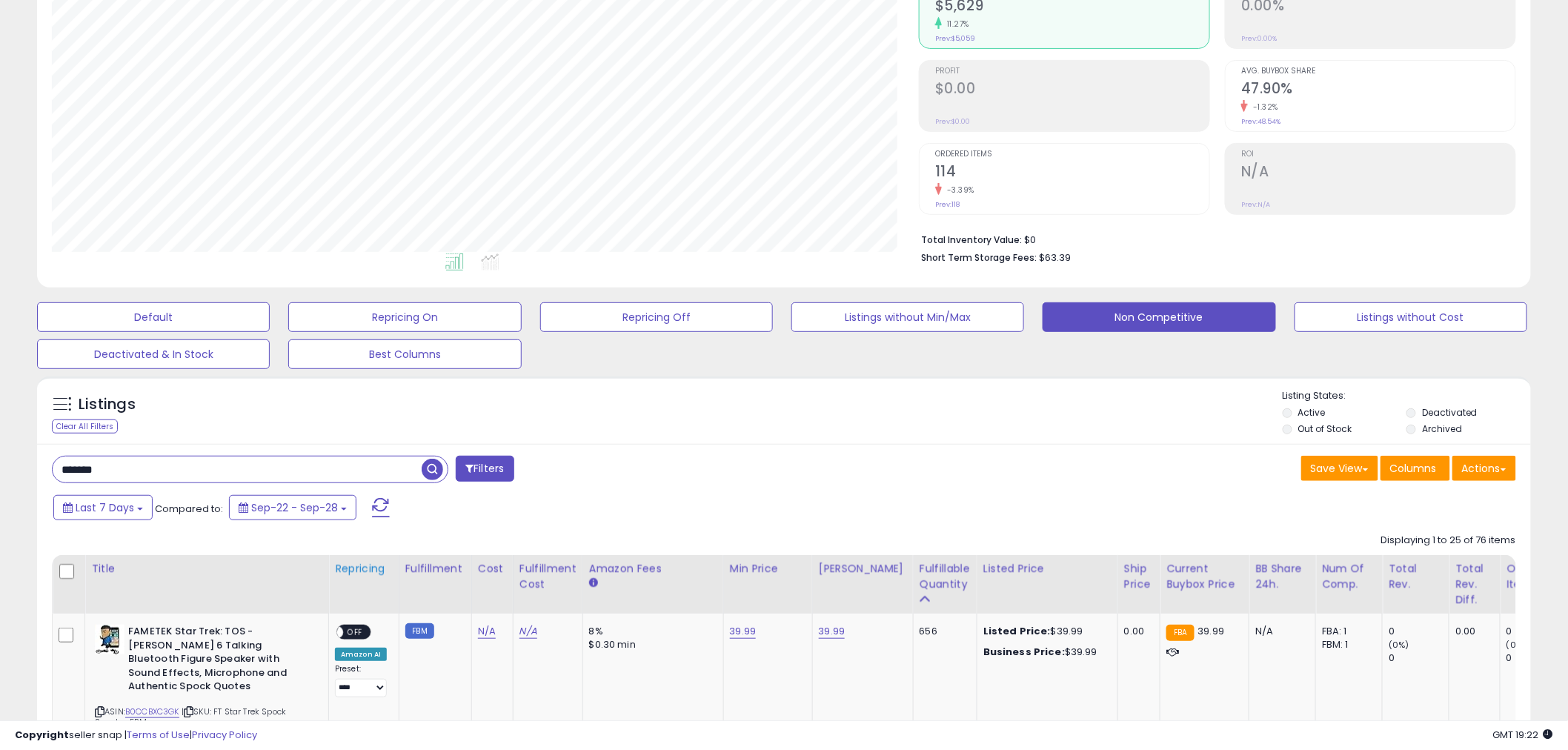
click at [378, 575] on div "Repricing" at bounding box center [363, 570] width 58 height 16
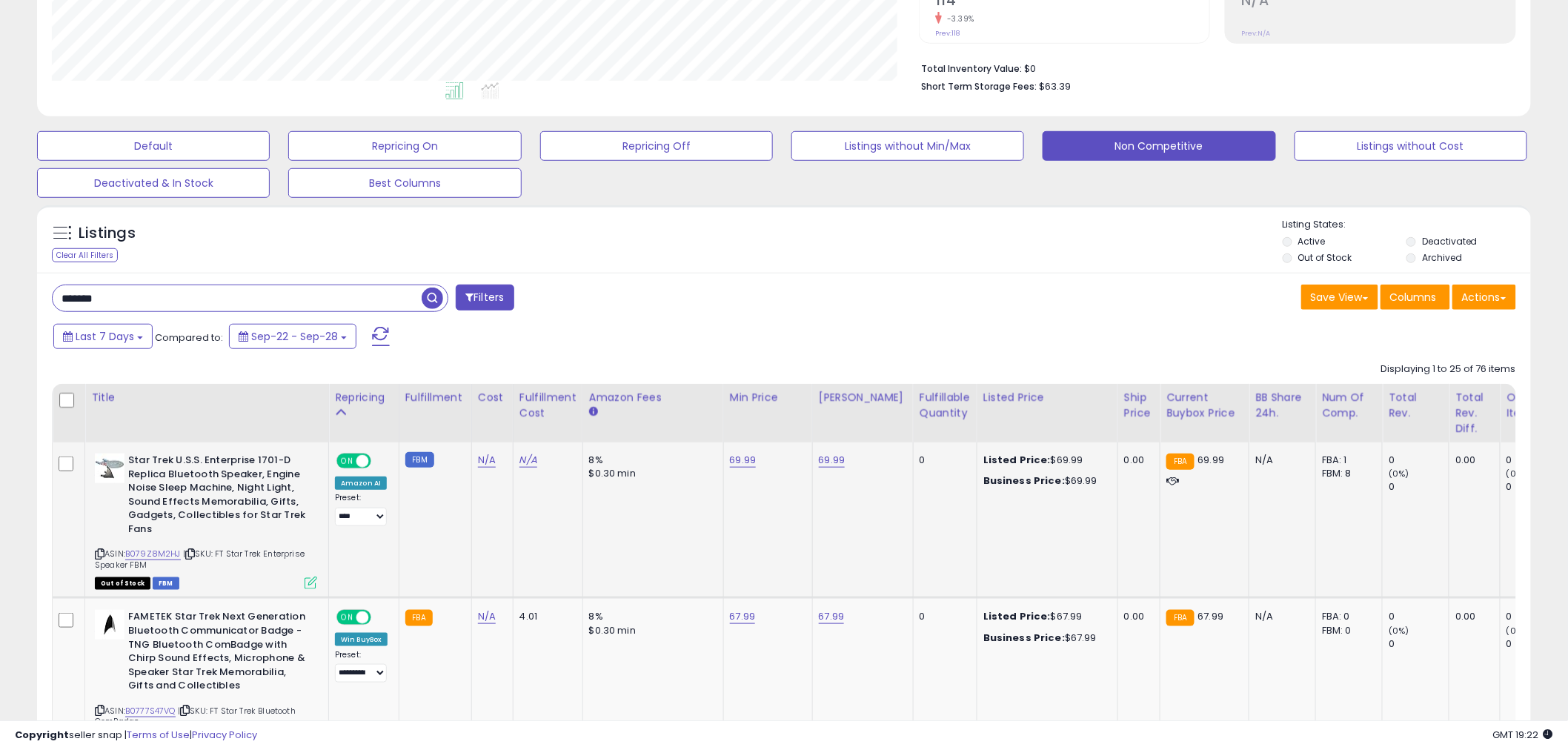
click at [350, 464] on span "ON" at bounding box center [347, 461] width 19 height 13
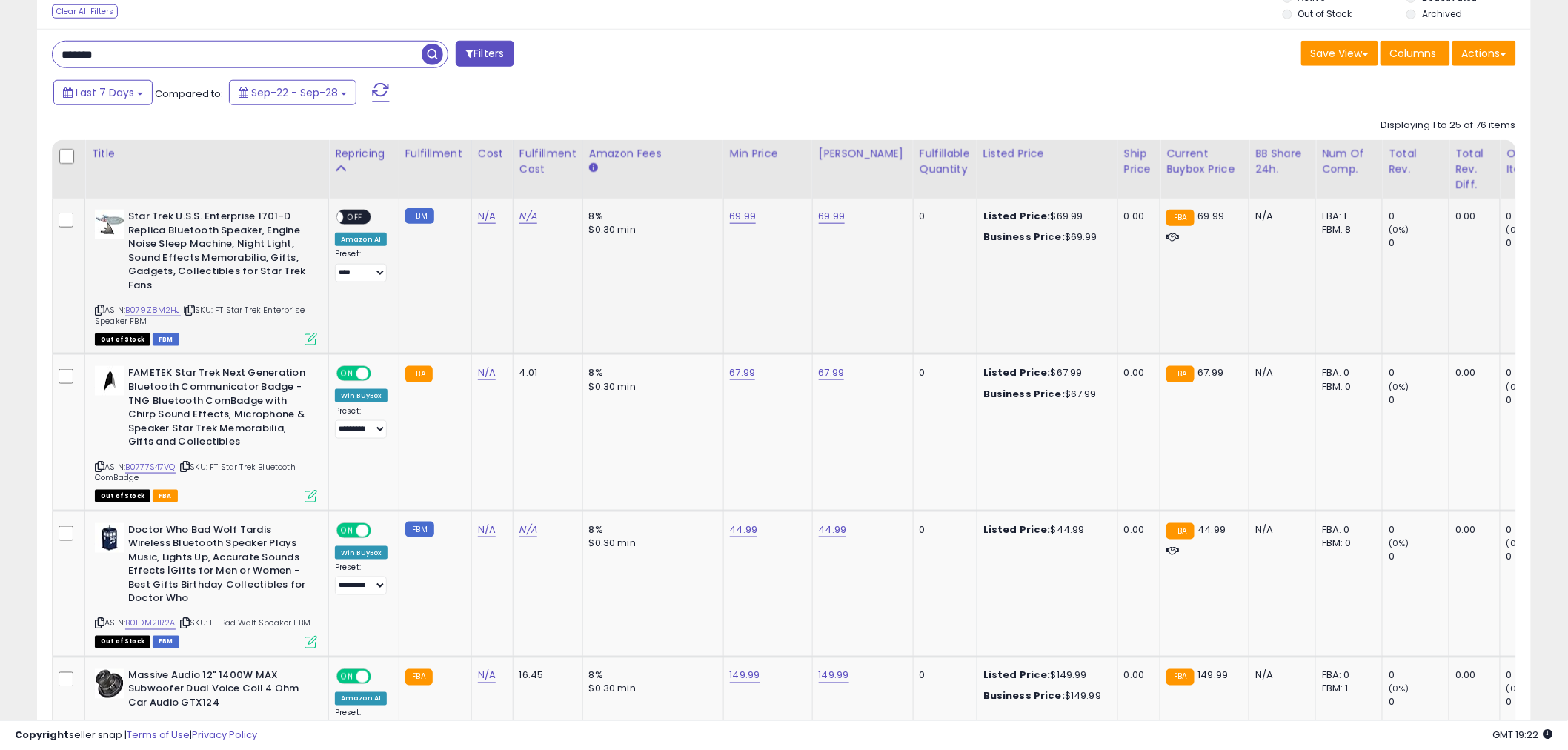
scroll to position [582, 0]
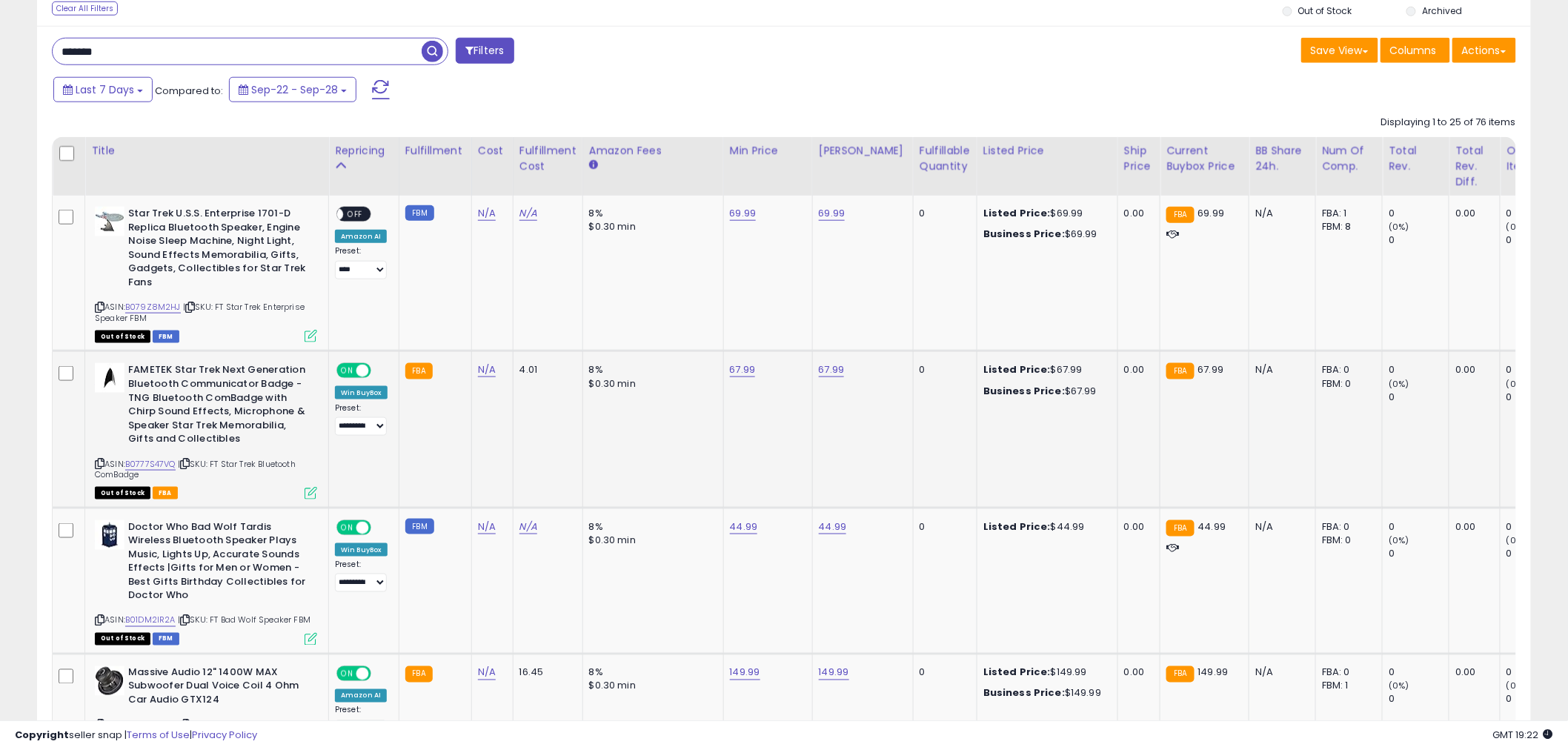
click at [359, 381] on div "**********" at bounding box center [360, 400] width 52 height 73
click at [359, 371] on span at bounding box center [362, 371] width 13 height 13
click at [352, 529] on span "ON" at bounding box center [347, 527] width 19 height 13
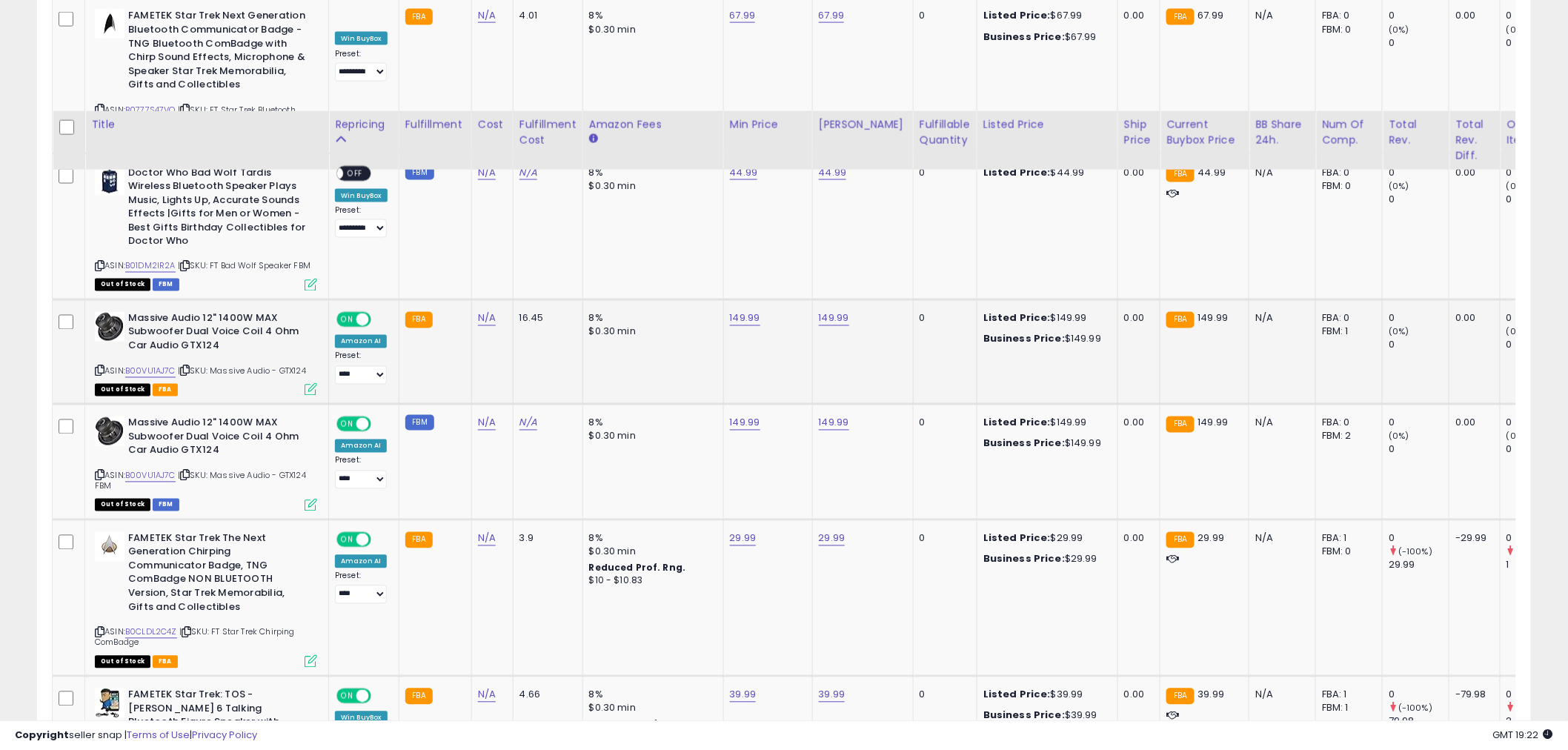
scroll to position [1077, 0]
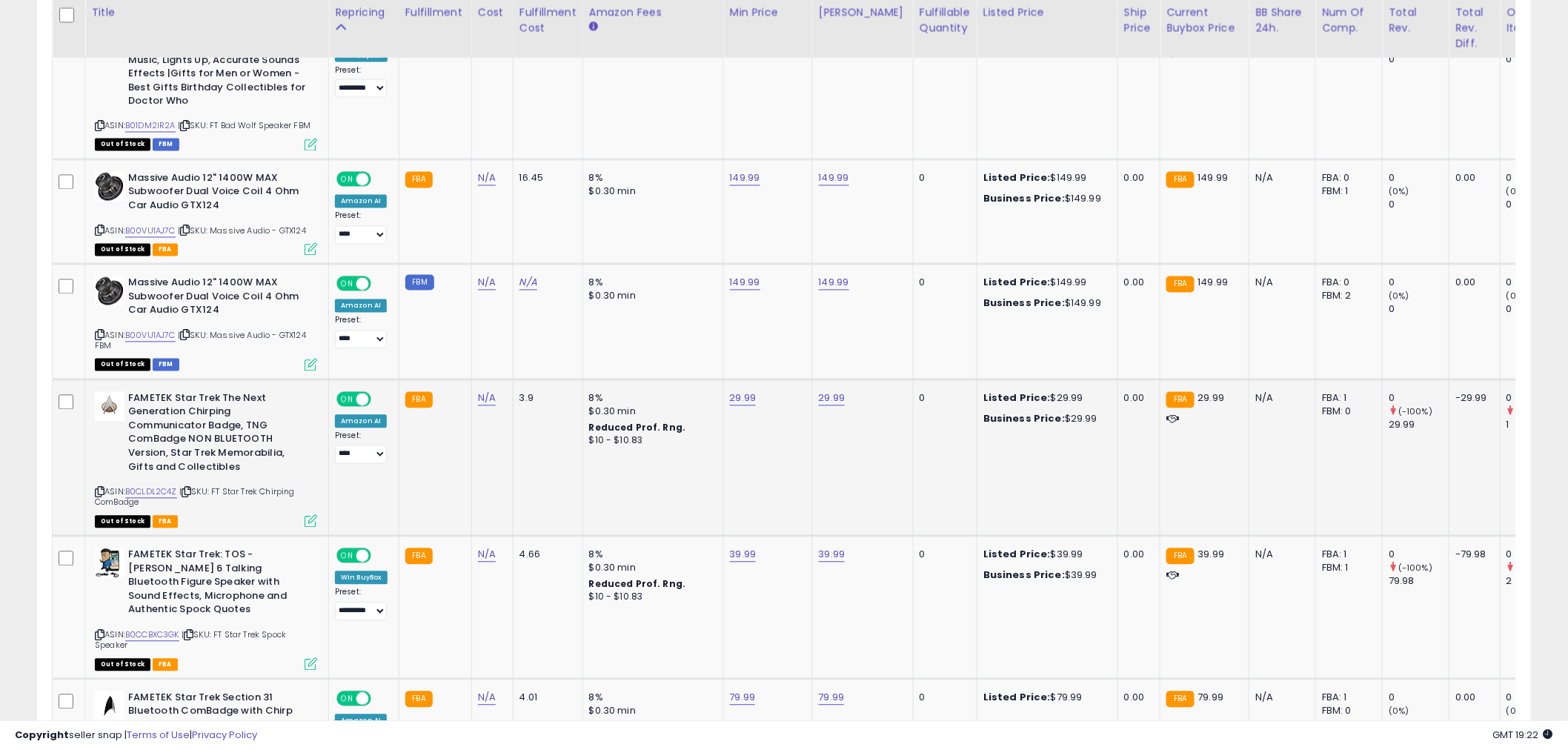
click at [349, 397] on span "ON" at bounding box center [347, 399] width 19 height 13
click at [342, 552] on span "ON" at bounding box center [347, 556] width 19 height 13
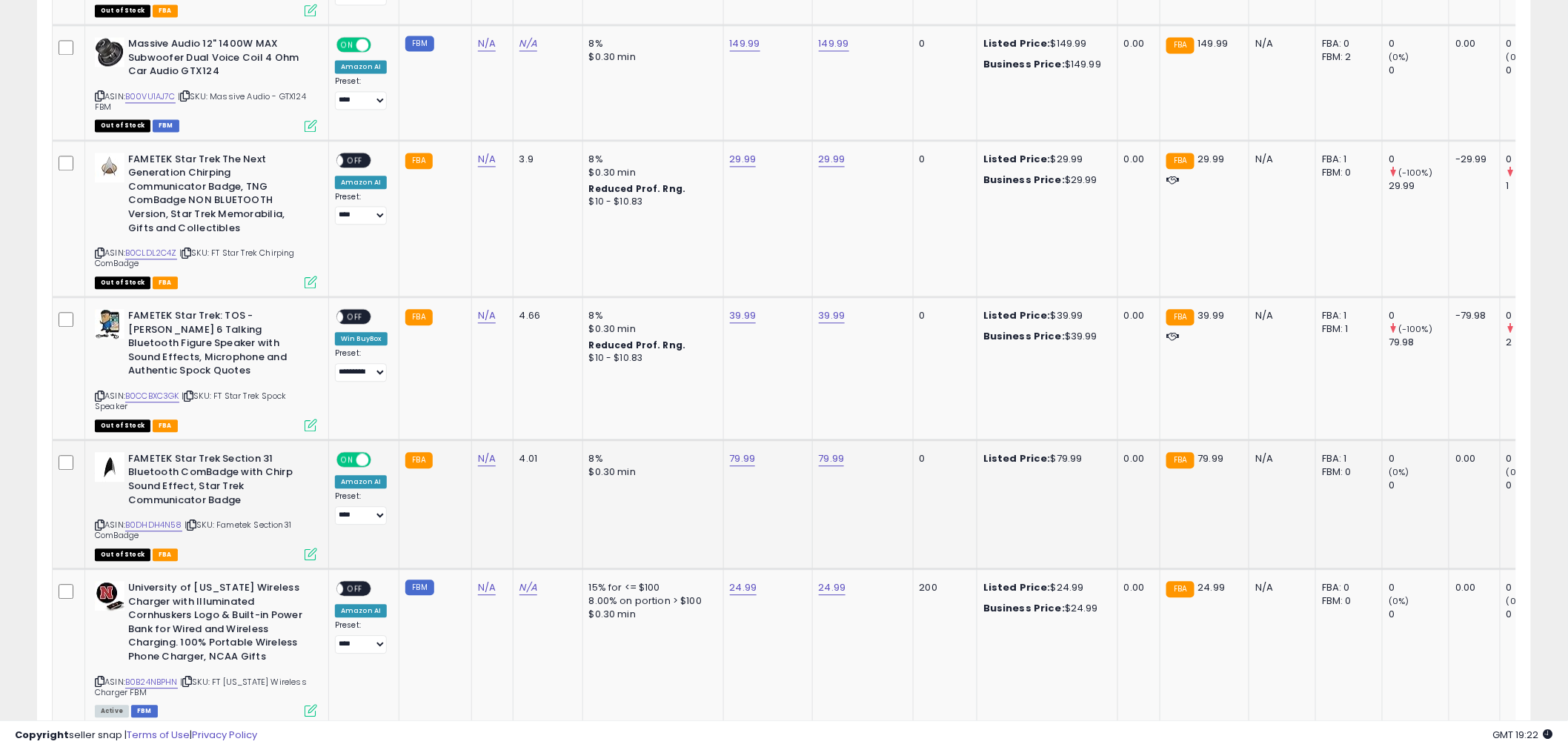
scroll to position [1325, 0]
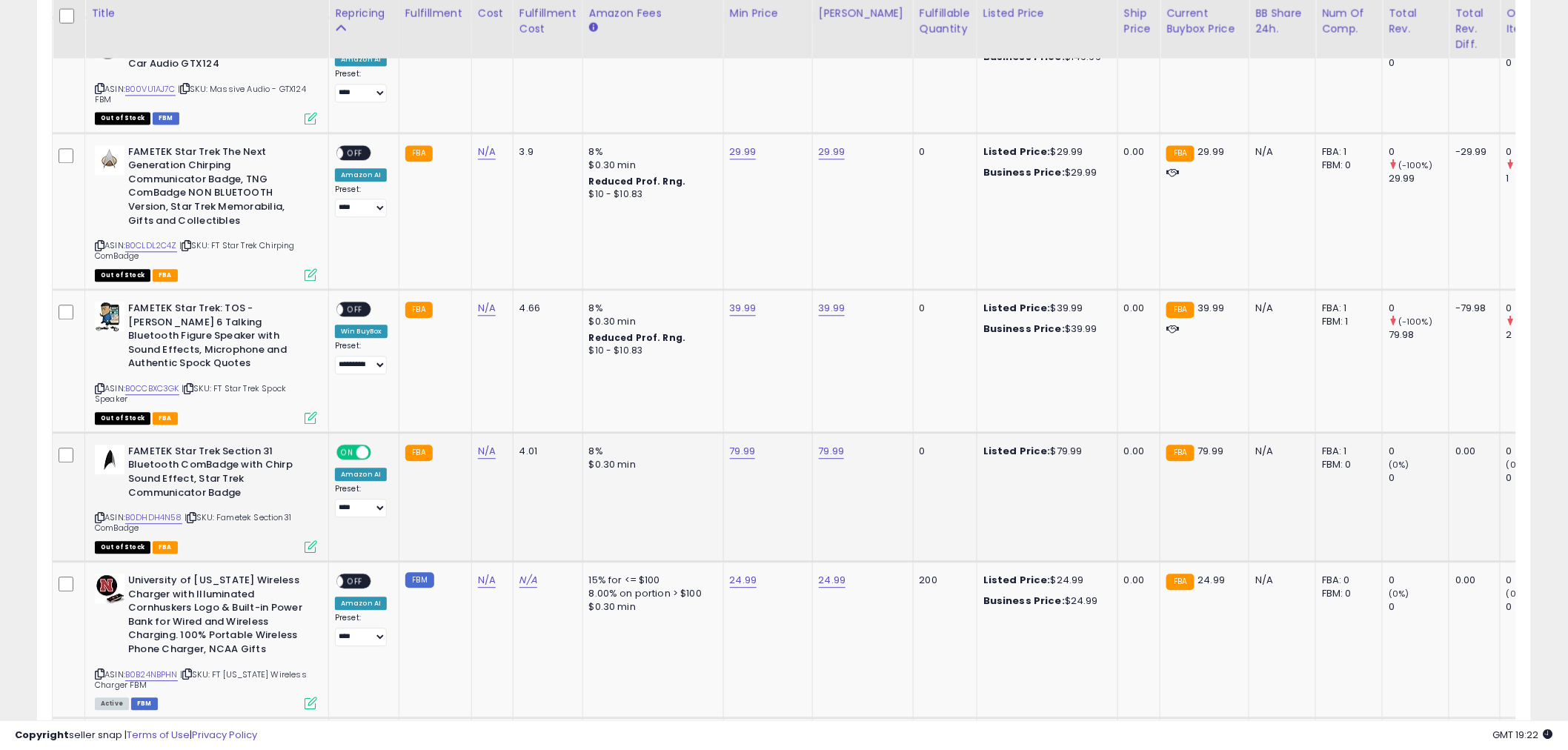
click at [361, 447] on div "**********" at bounding box center [360, 481] width 52 height 73
click at [355, 445] on div "ON OFF" at bounding box center [355, 451] width 34 height 13
click at [360, 445] on span at bounding box center [362, 451] width 13 height 13
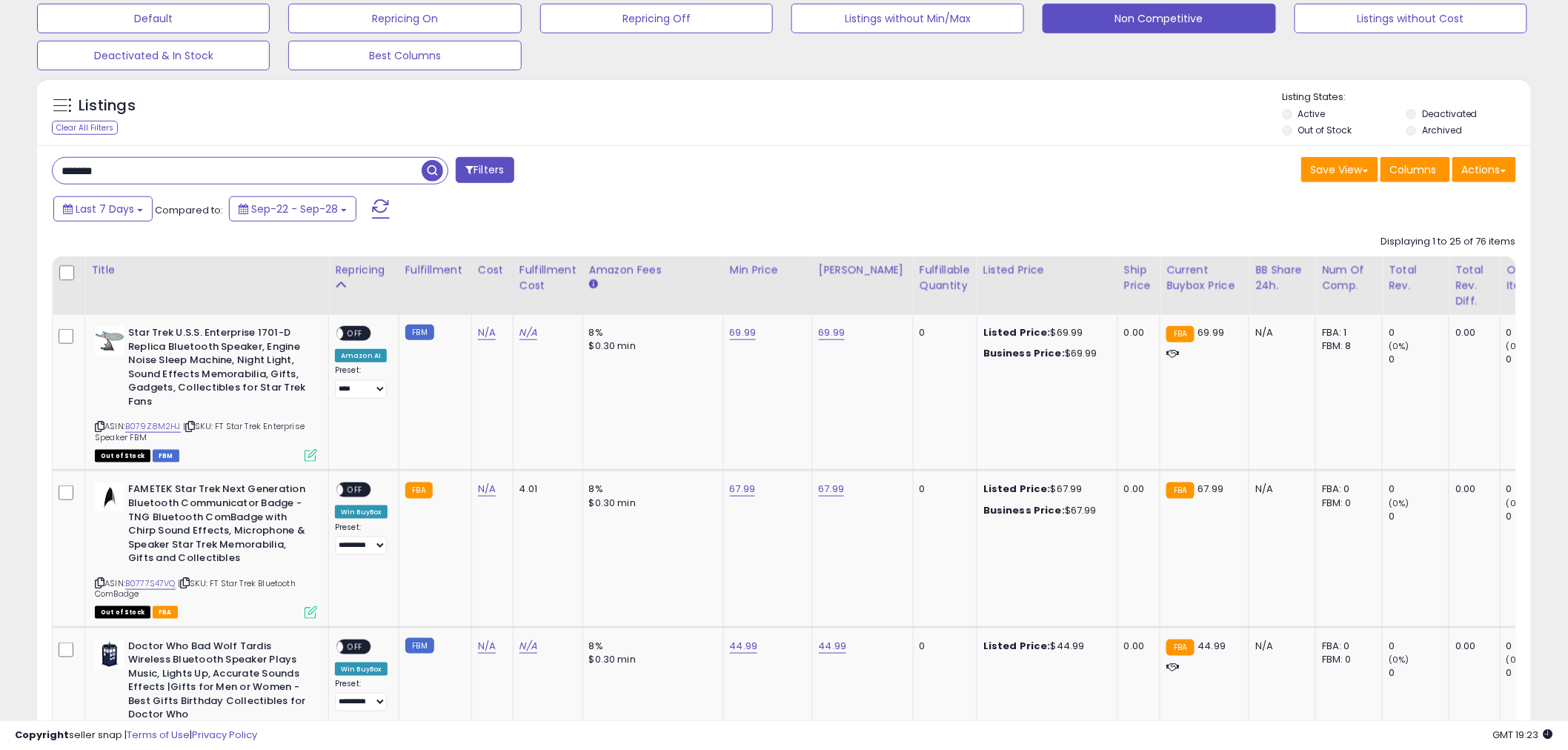
scroll to position [494, 0]
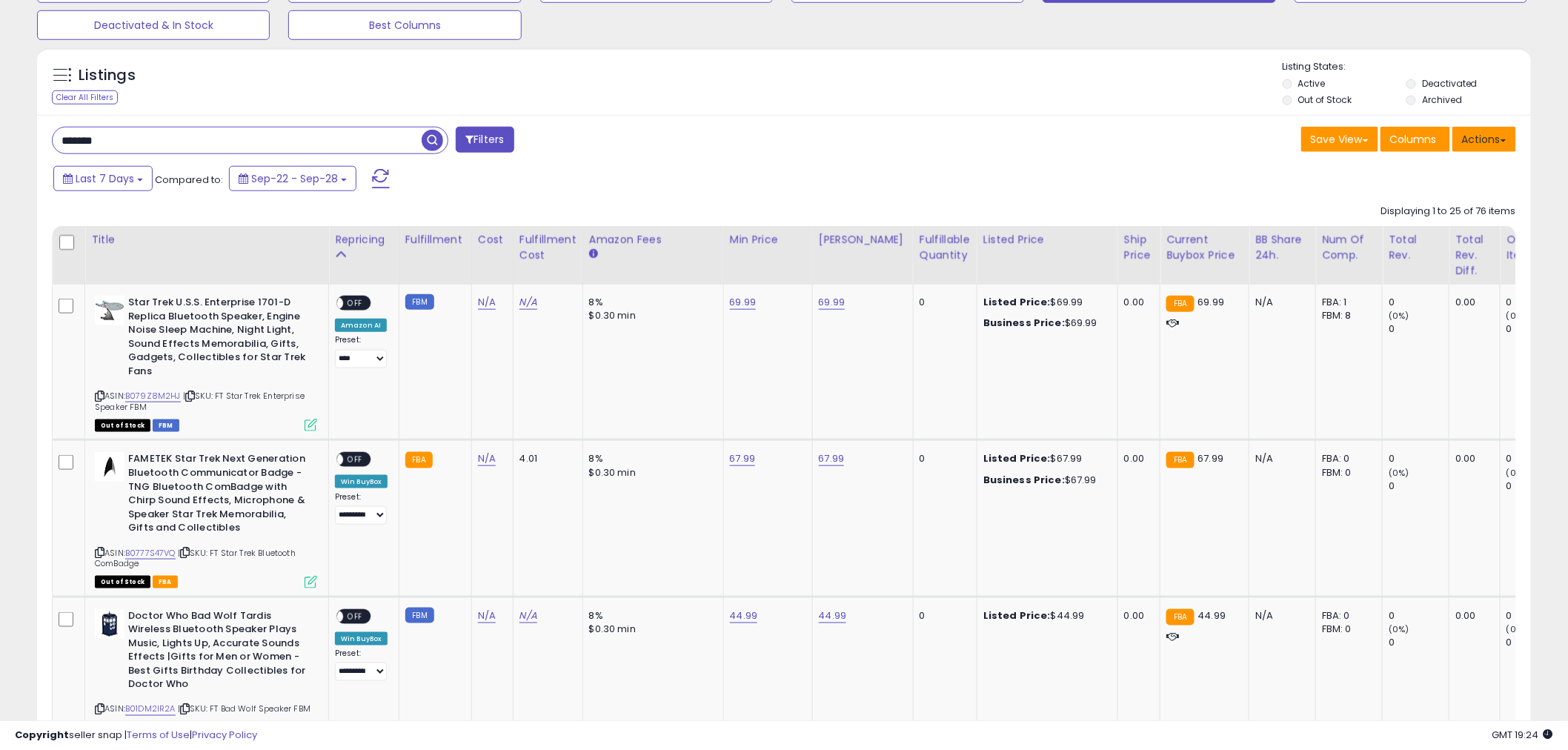
click at [1485, 145] on button "Actions" at bounding box center [1484, 140] width 64 height 26
click at [920, 261] on div "Fulfillable Quantity" at bounding box center [946, 247] width 51 height 32
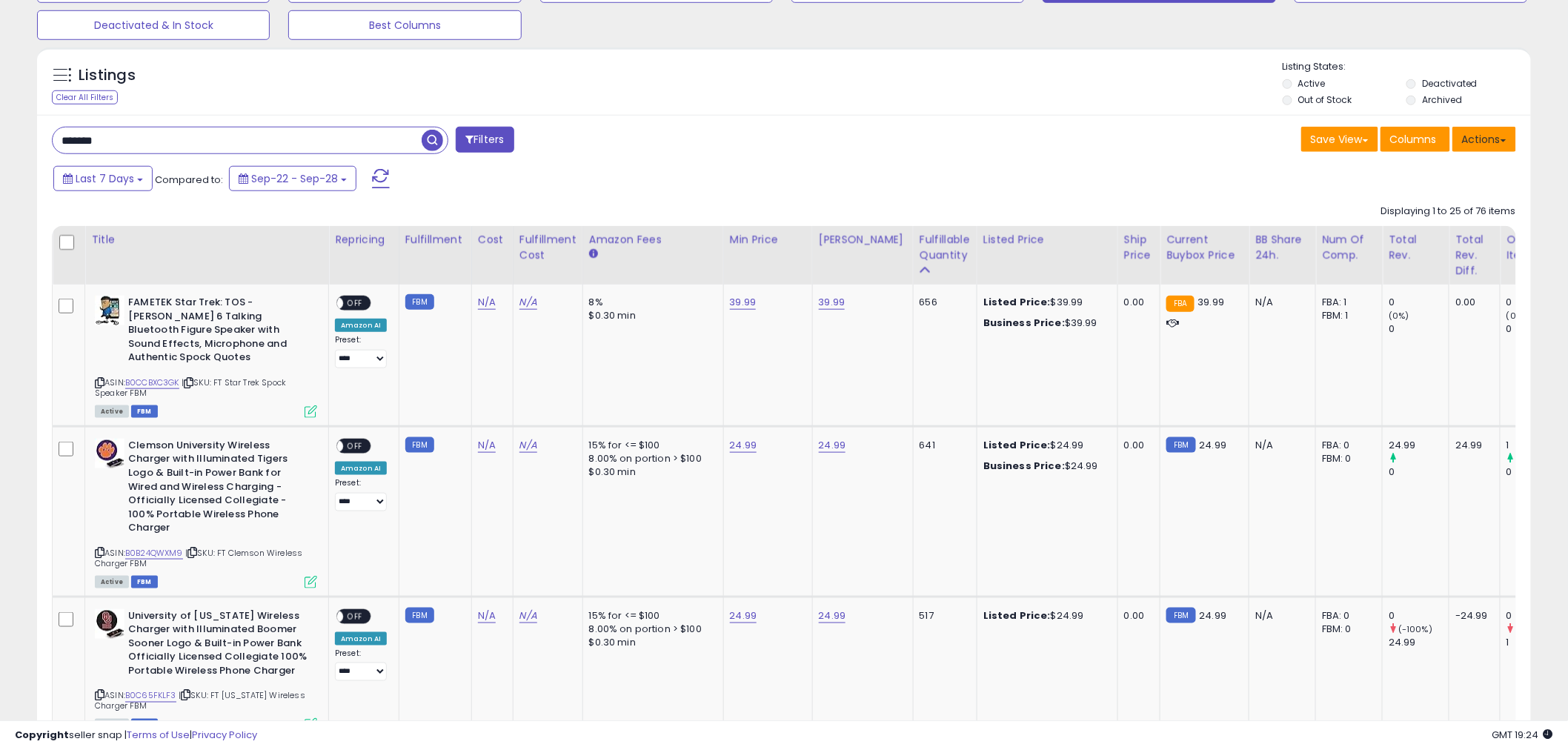
click at [1465, 141] on button "Actions" at bounding box center [1484, 140] width 64 height 26
click at [1442, 218] on link "Export Visible Columns" at bounding box center [1423, 207] width 163 height 23
click at [1197, 179] on div "Last 7 Days Compared to: Sep-22 - Sep-28" at bounding box center [781, 180] width 1486 height 34
click at [1491, 142] on button "Actions" at bounding box center [1484, 140] width 64 height 26
click at [1458, 205] on link "Export Visible Columns" at bounding box center [1423, 207] width 163 height 23
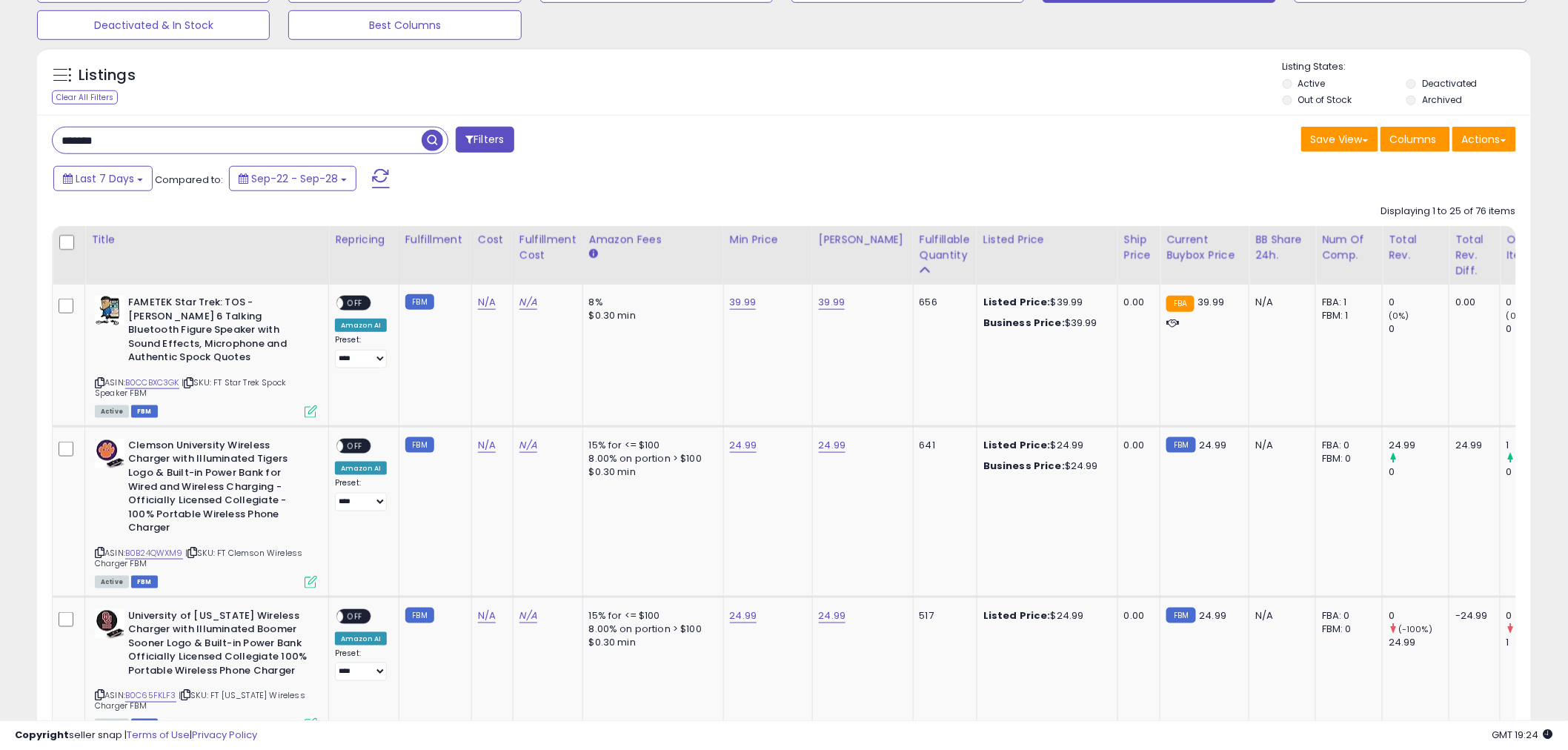
click at [1172, 152] on div "Save View Save As New View Update Current View Columns Actions Import Export Vi…" at bounding box center [1155, 141] width 744 height 29
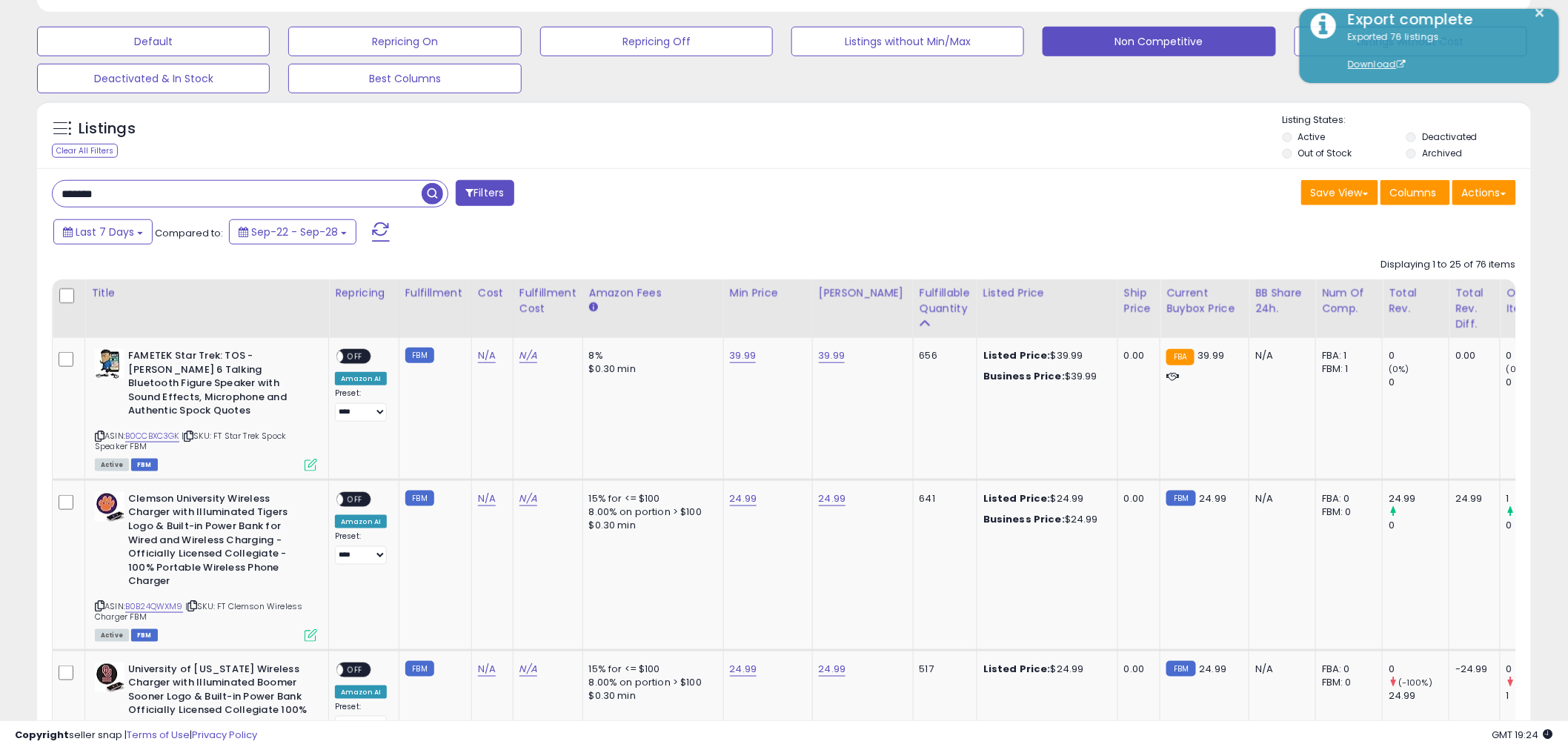
scroll to position [412, 0]
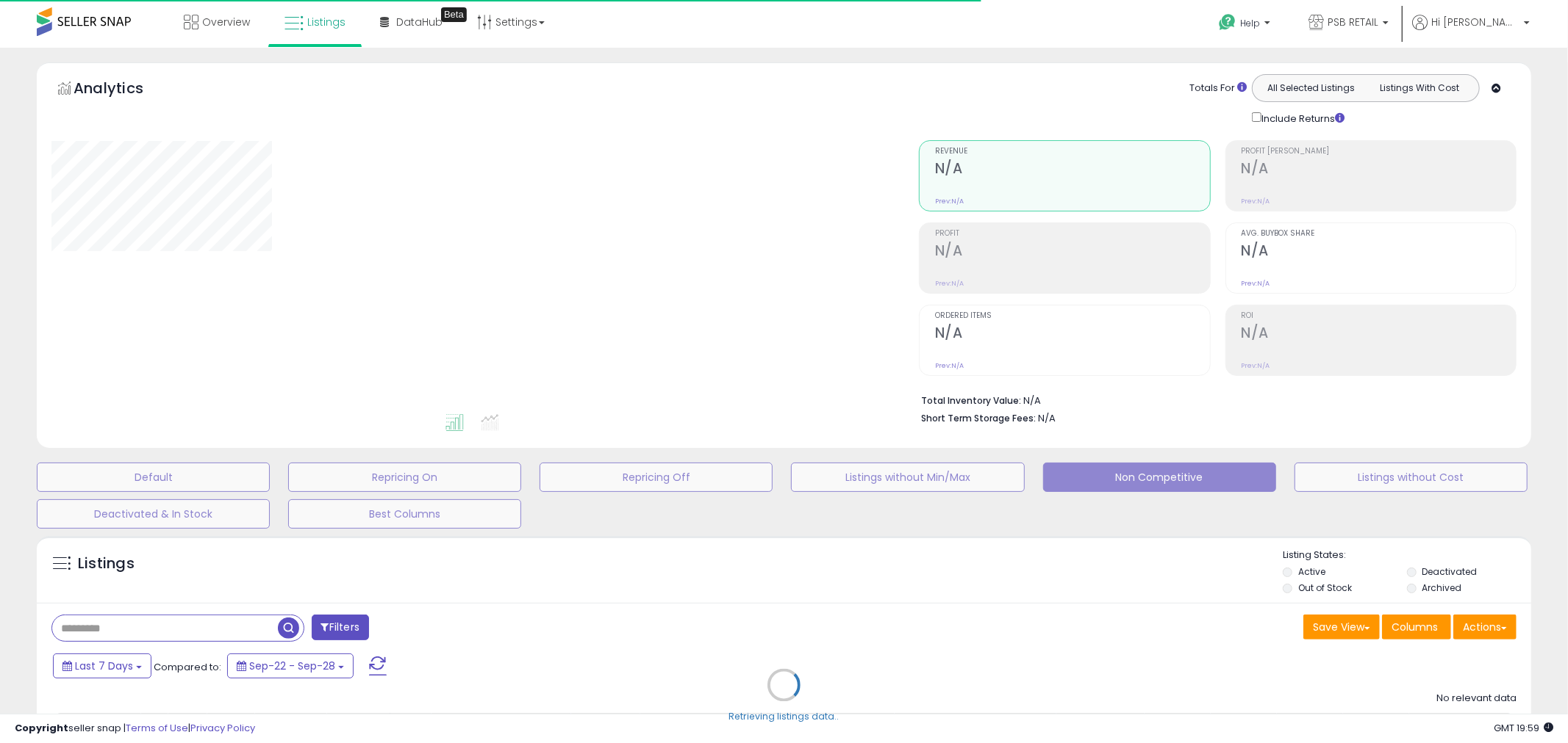
click at [206, 629] on div "Retrieving listings data.." at bounding box center [784, 696] width 1516 height 335
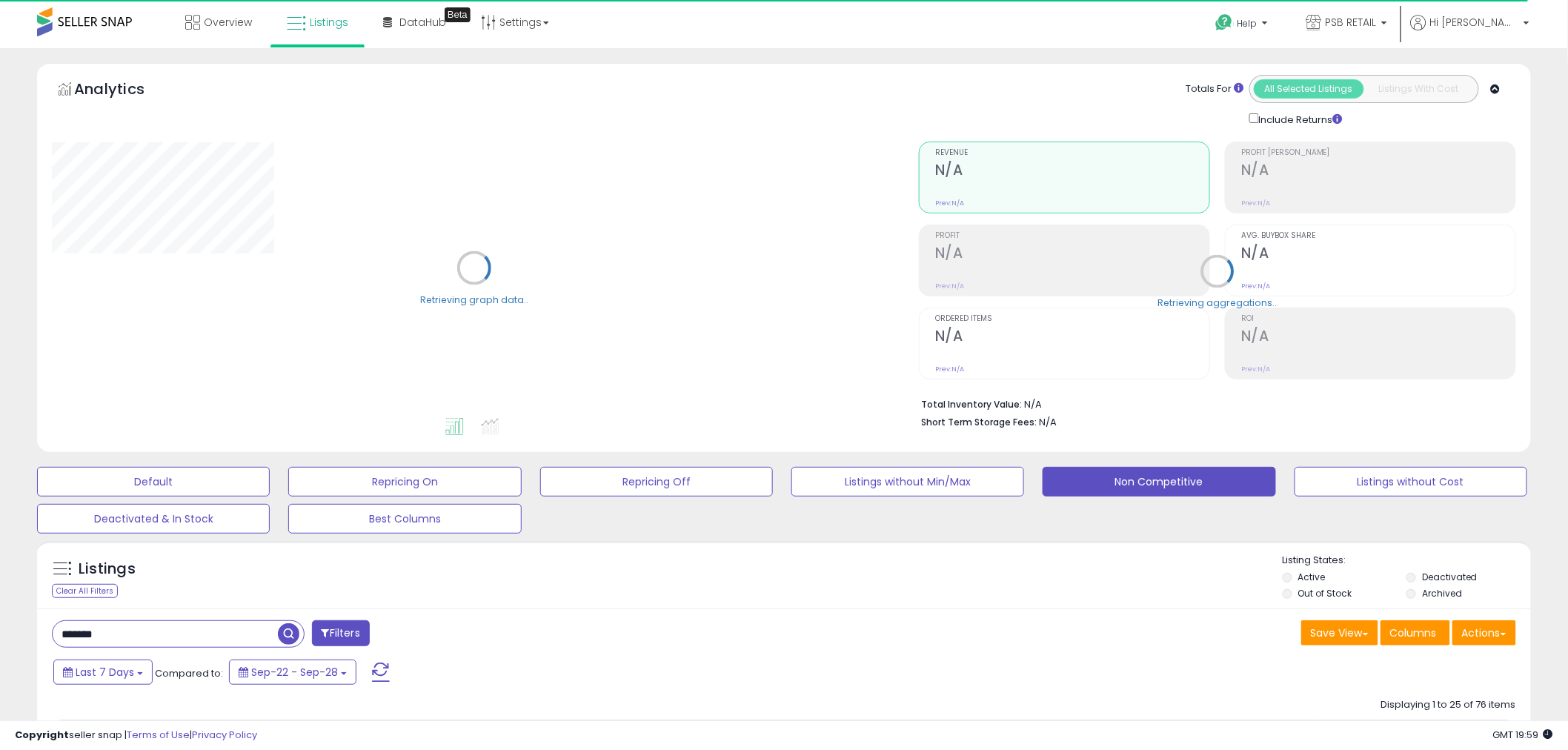
click at [181, 638] on input "*******" at bounding box center [164, 634] width 226 height 26
paste input "***"
type input "**********"
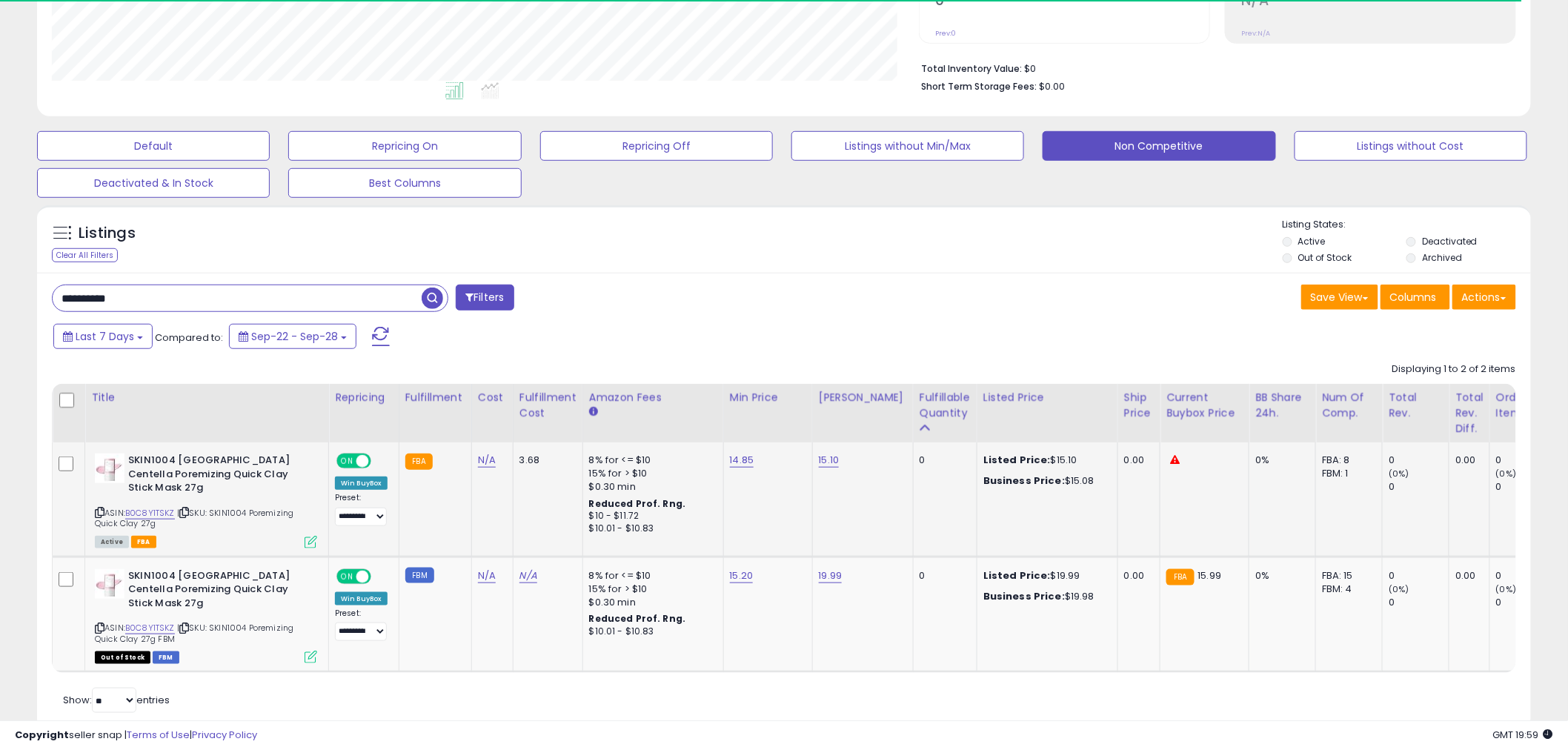
scroll to position [304, 867]
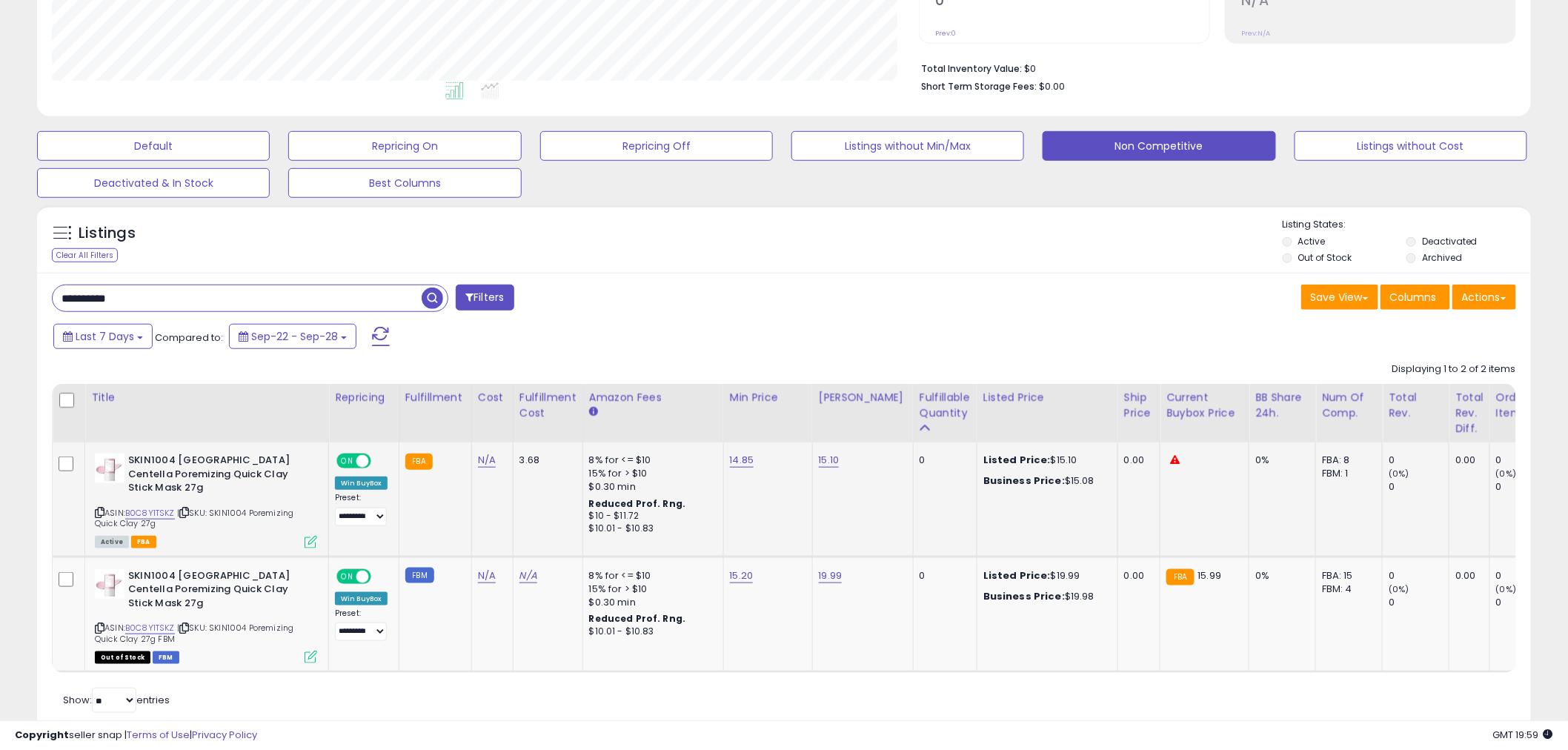
click at [814, 456] on td "15.10" at bounding box center [863, 500] width 100 height 114
click at [818, 459] on link "15.10" at bounding box center [828, 460] width 21 height 15
type input "*****"
click button "submit" at bounding box center [867, 423] width 26 height 23
click at [734, 460] on link "14.85" at bounding box center [742, 460] width 25 height 15
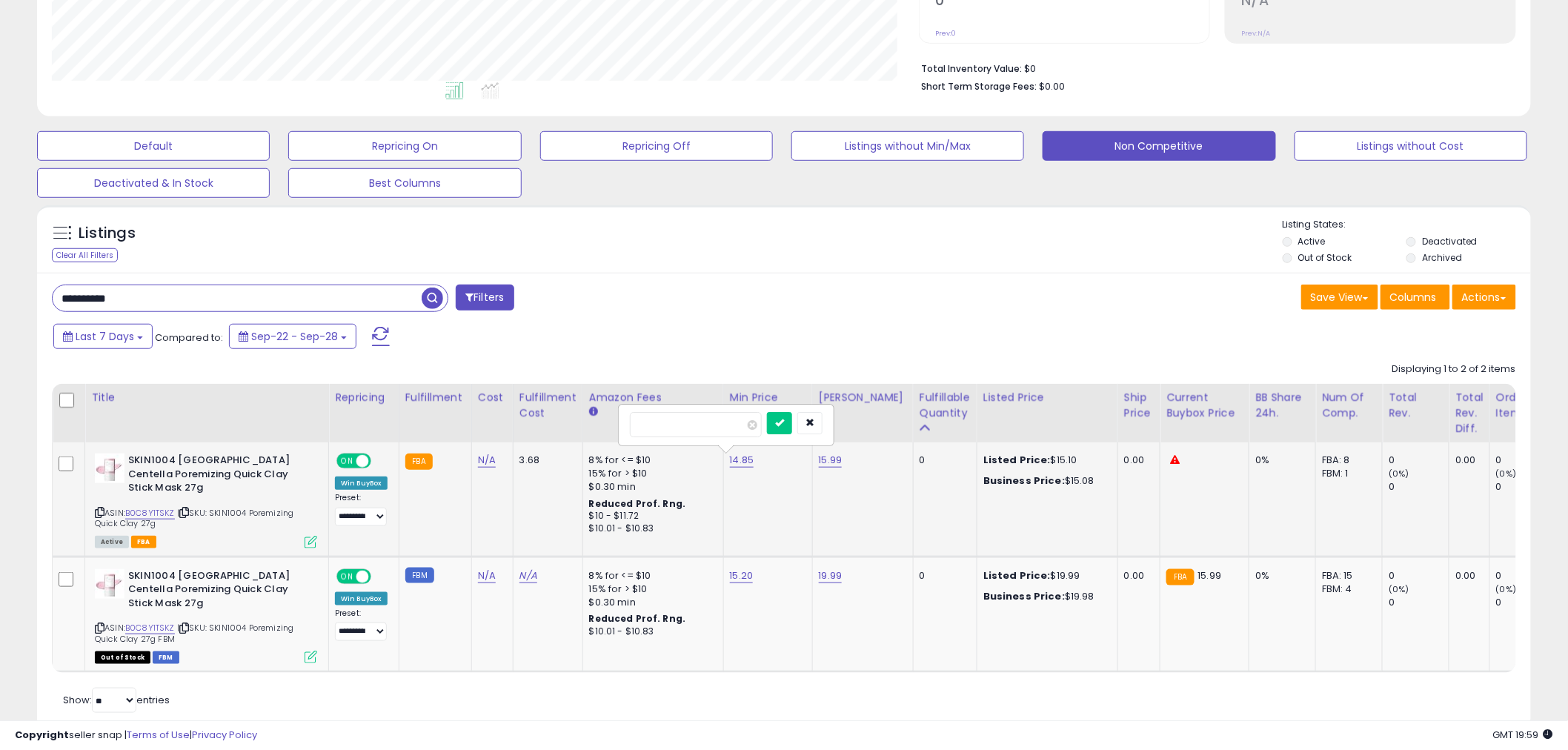
type input "*****"
click button "submit" at bounding box center [780, 423] width 26 height 23
